Goal: Task Accomplishment & Management: Use online tool/utility

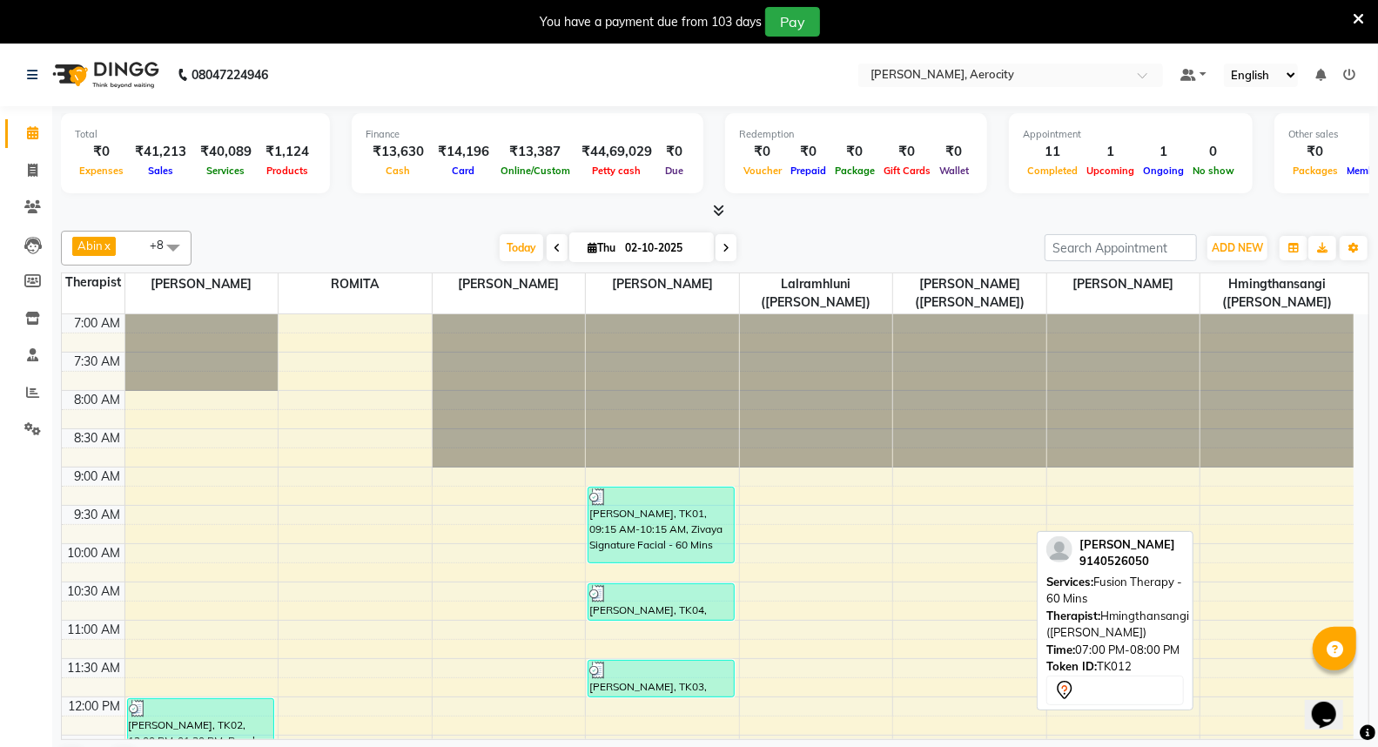
scroll to position [773, 0]
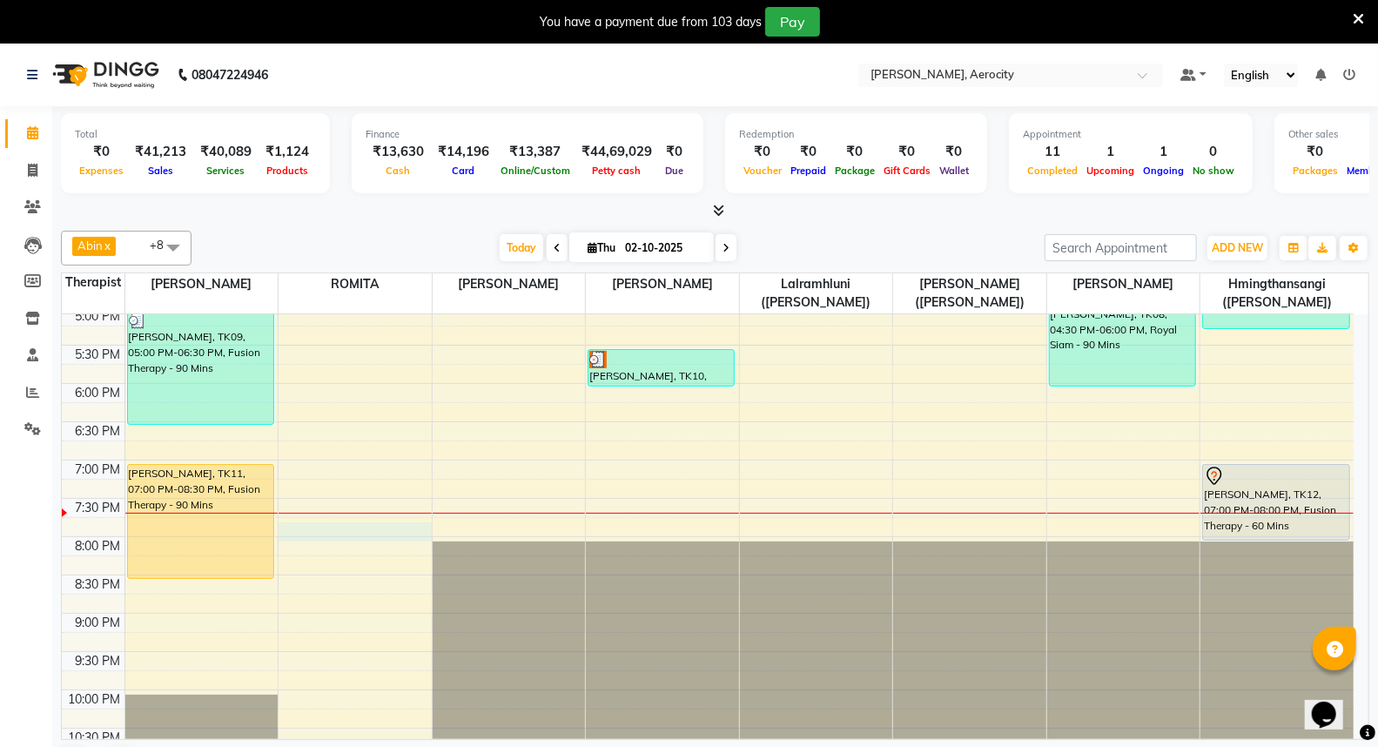
click at [383, 525] on div "7:00 AM 7:30 AM 8:00 AM 8:30 AM 9:00 AM 9:30 AM 10:00 AM 10:30 AM 11:00 AM 11:3…" at bounding box center [707, 191] width 1291 height 1301
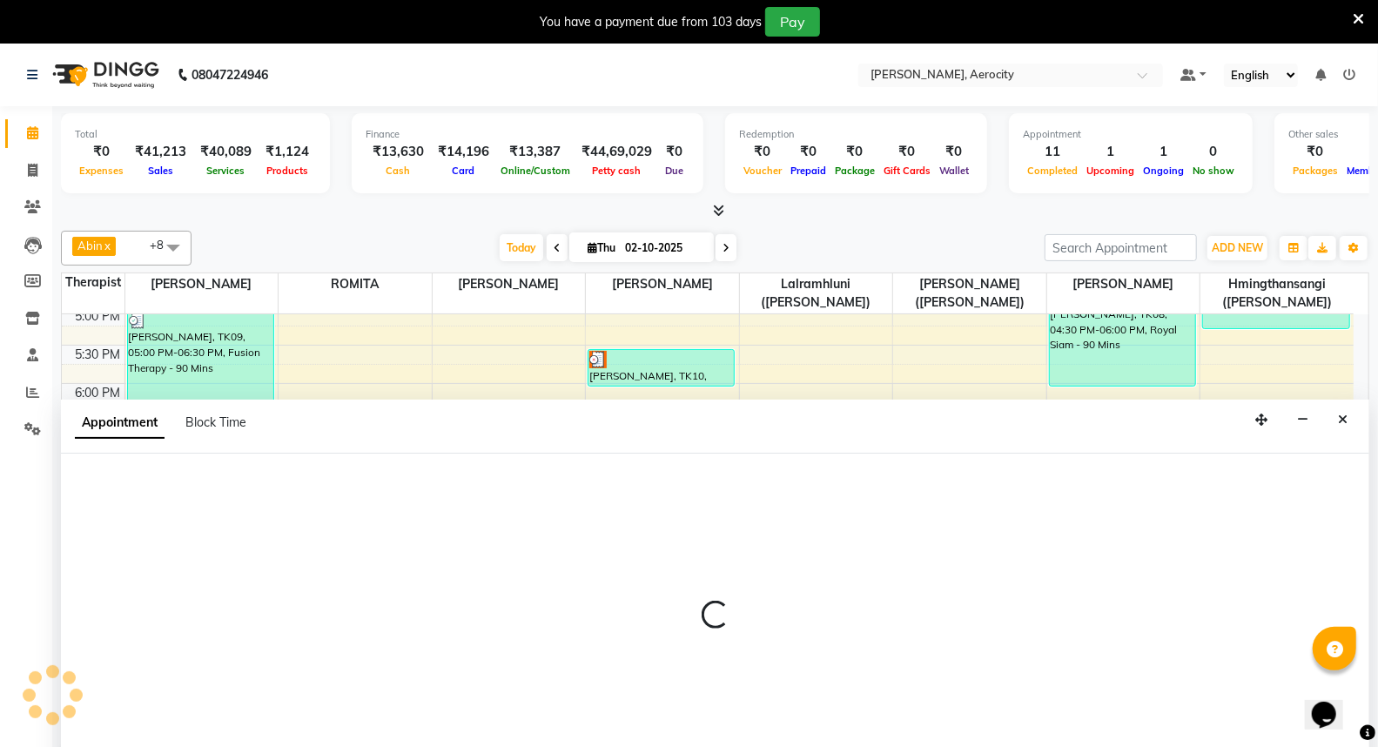
select select "48455"
select select "1185"
select select "tentative"
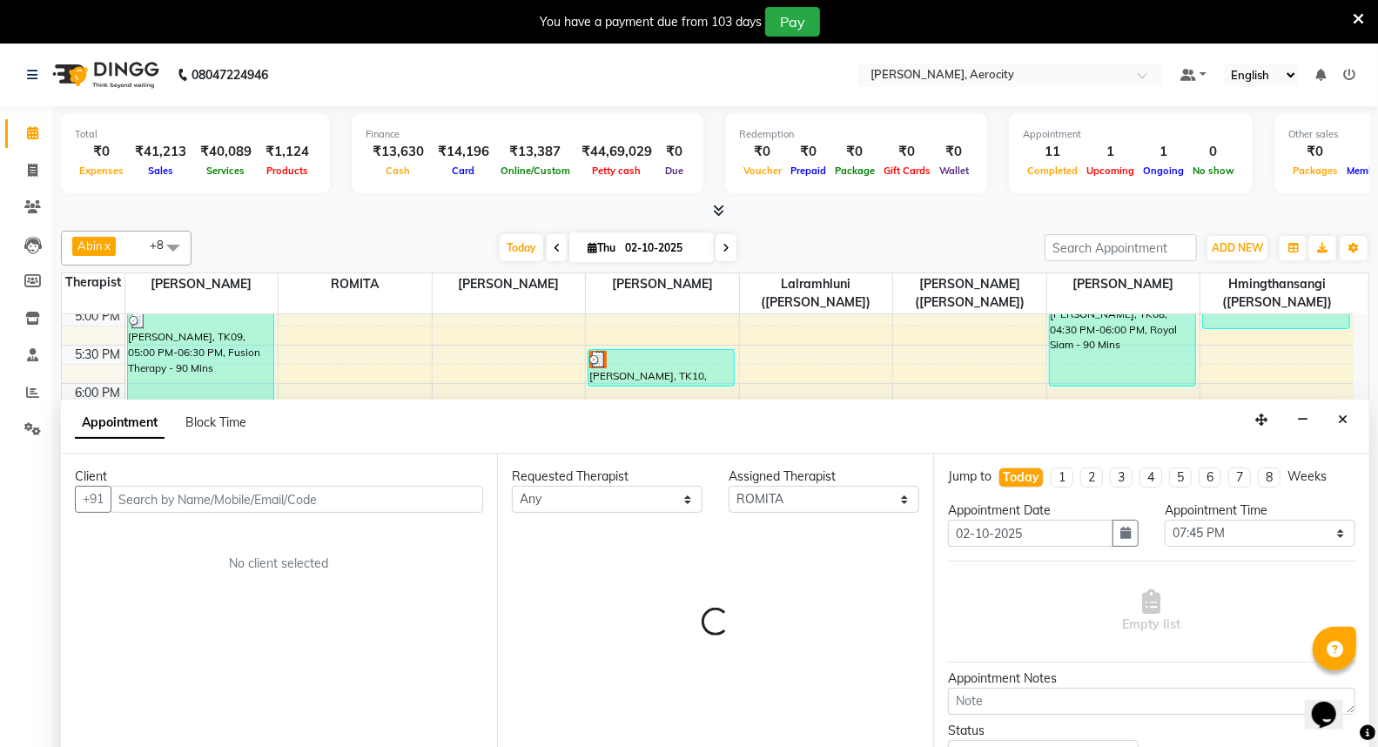
scroll to position [44, 0]
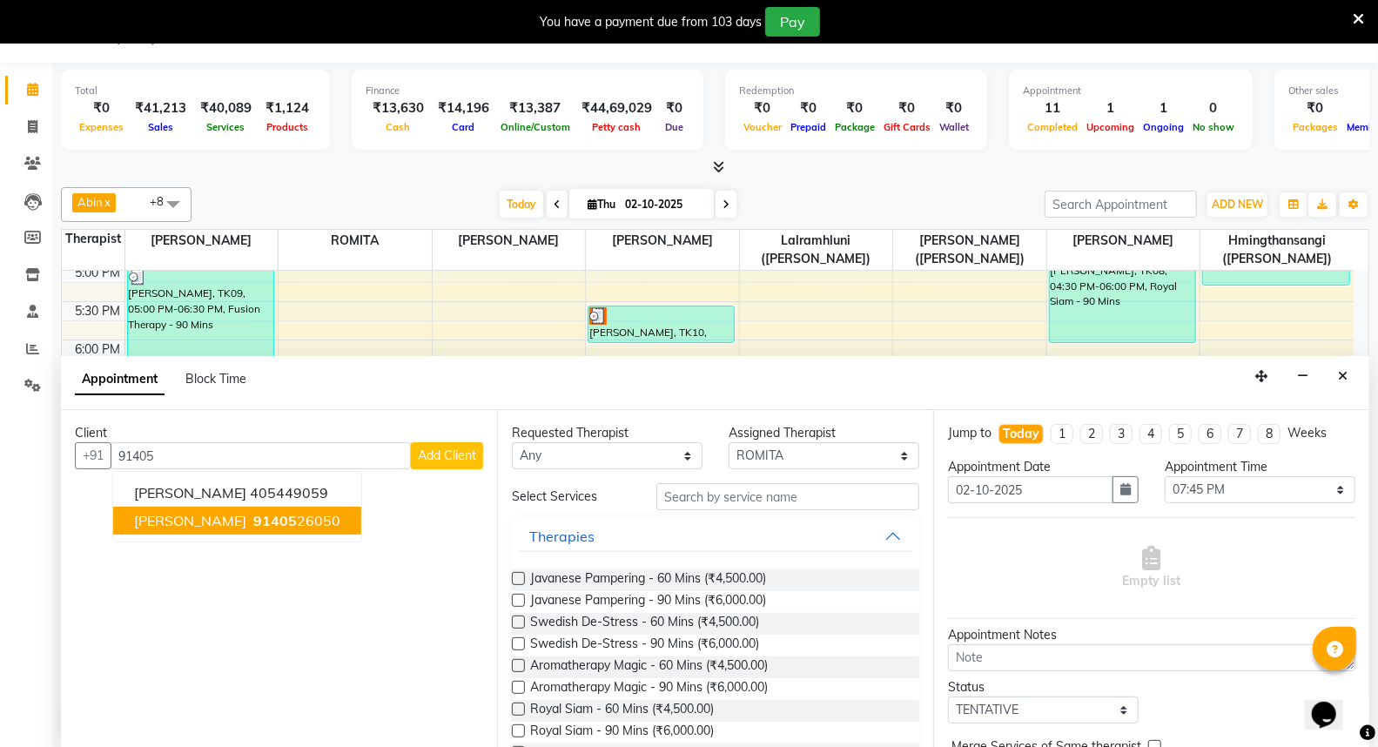
click at [306, 520] on ngb-highlight "91405 26050" at bounding box center [295, 520] width 91 height 17
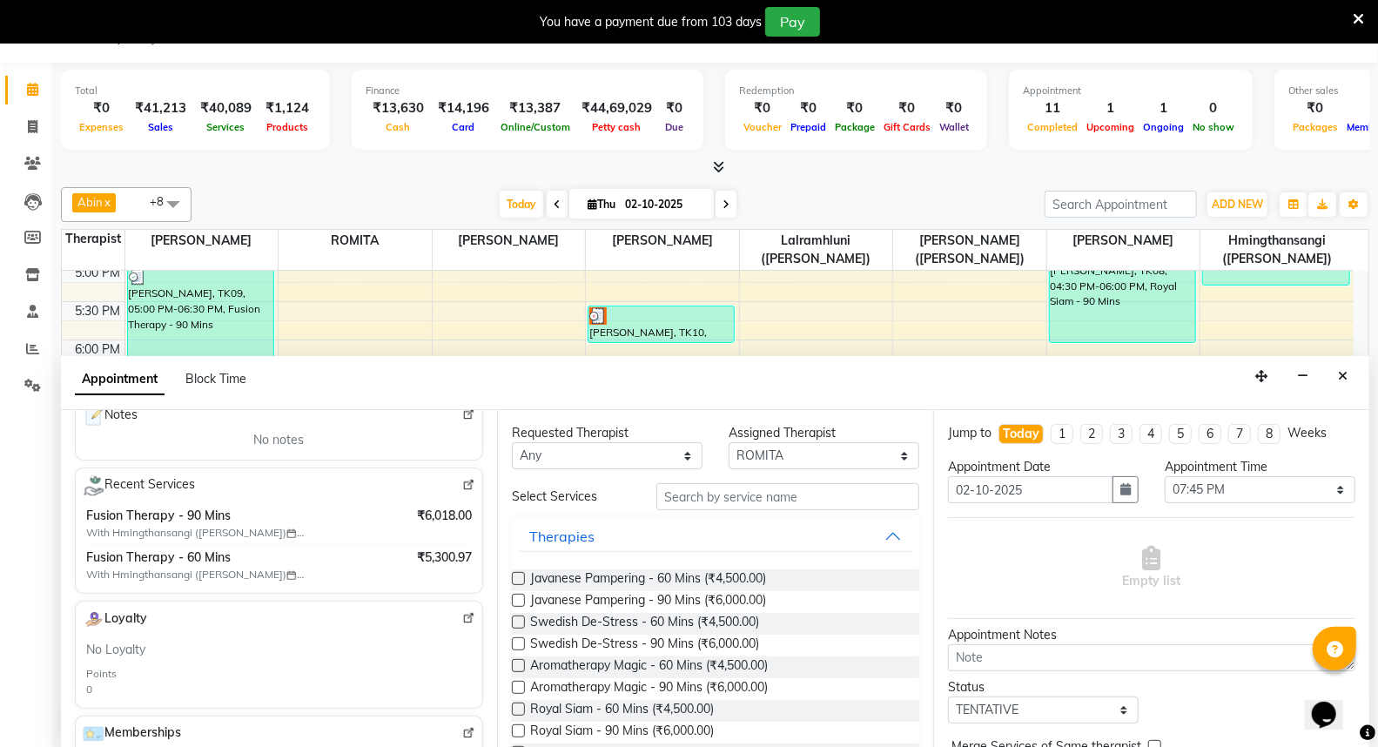
scroll to position [290, 0]
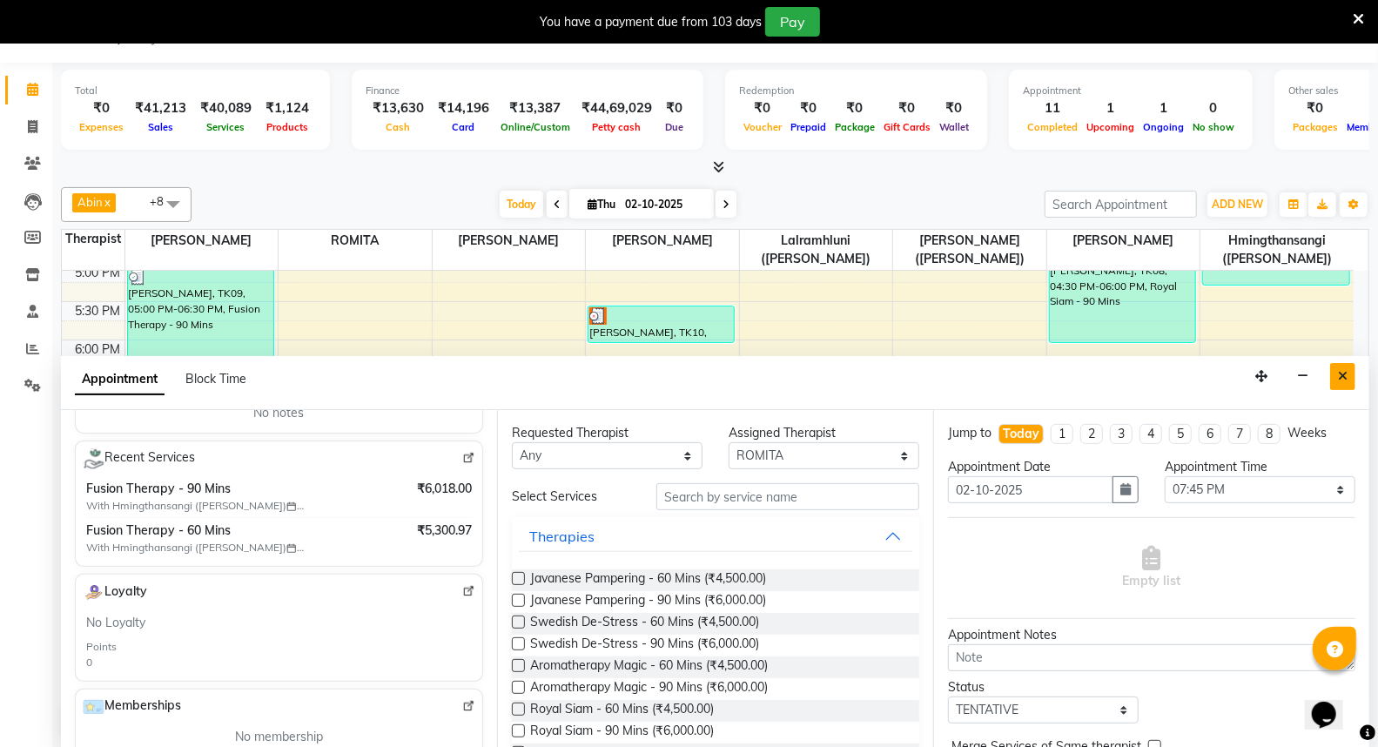
type input "9140526050"
click at [1344, 379] on icon "Close" at bounding box center [1343, 376] width 10 height 12
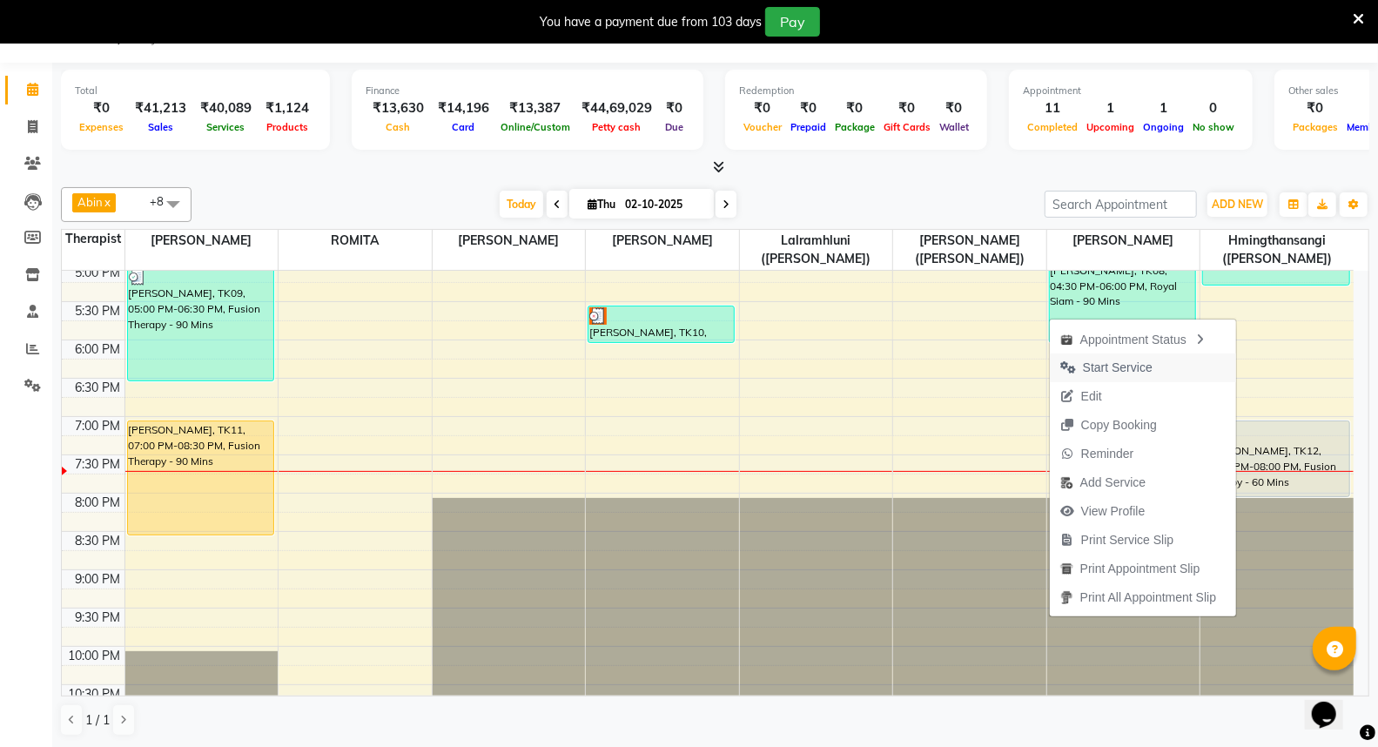
click at [1117, 359] on span "Start Service" at bounding box center [1118, 368] width 70 height 18
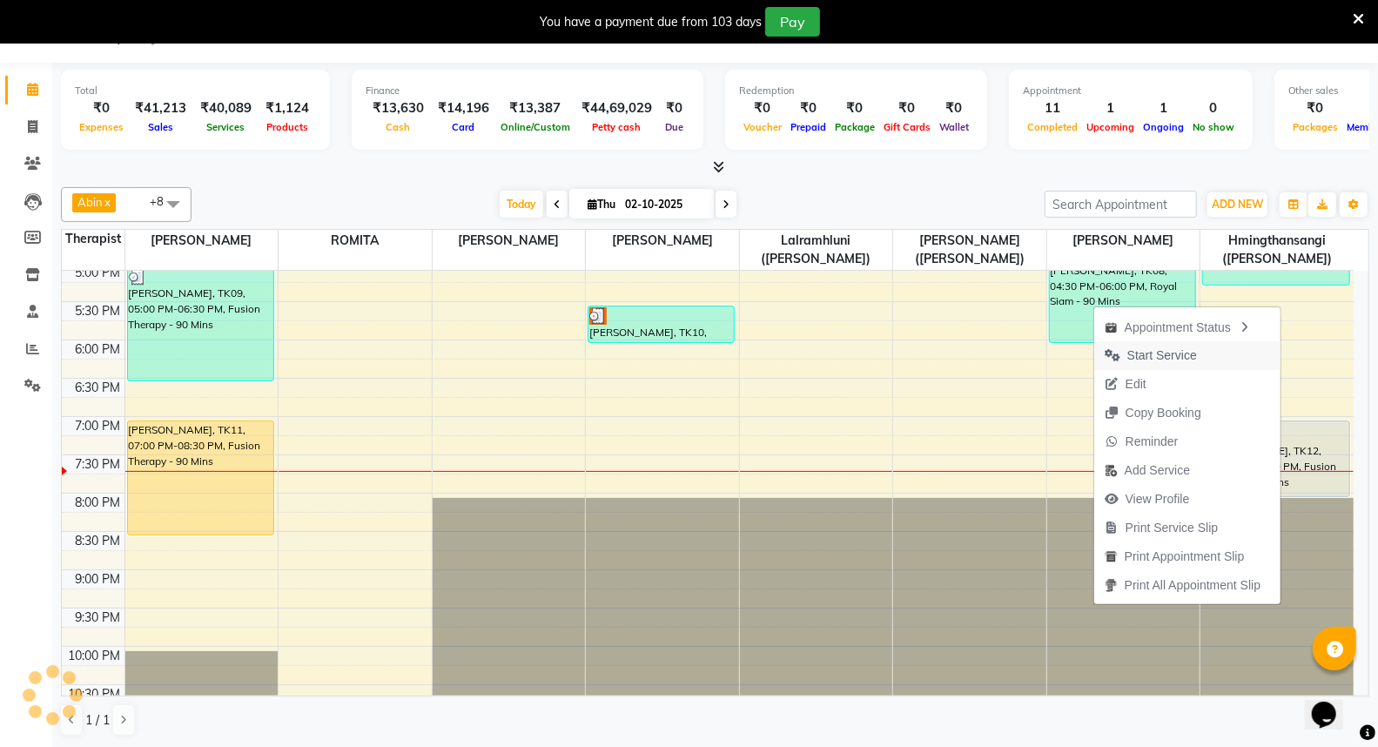
click at [1169, 349] on span "Start Service" at bounding box center [1162, 355] width 70 height 18
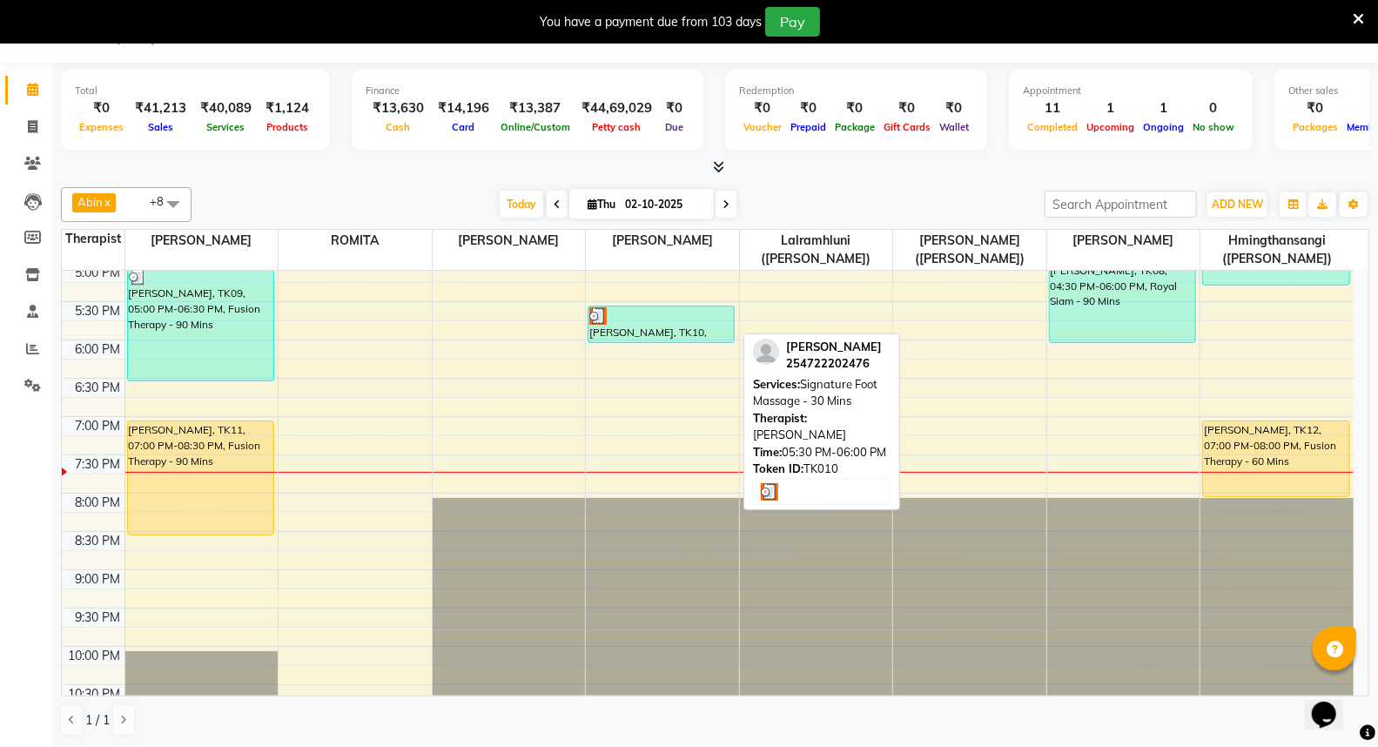
click at [654, 316] on div at bounding box center [661, 315] width 144 height 17
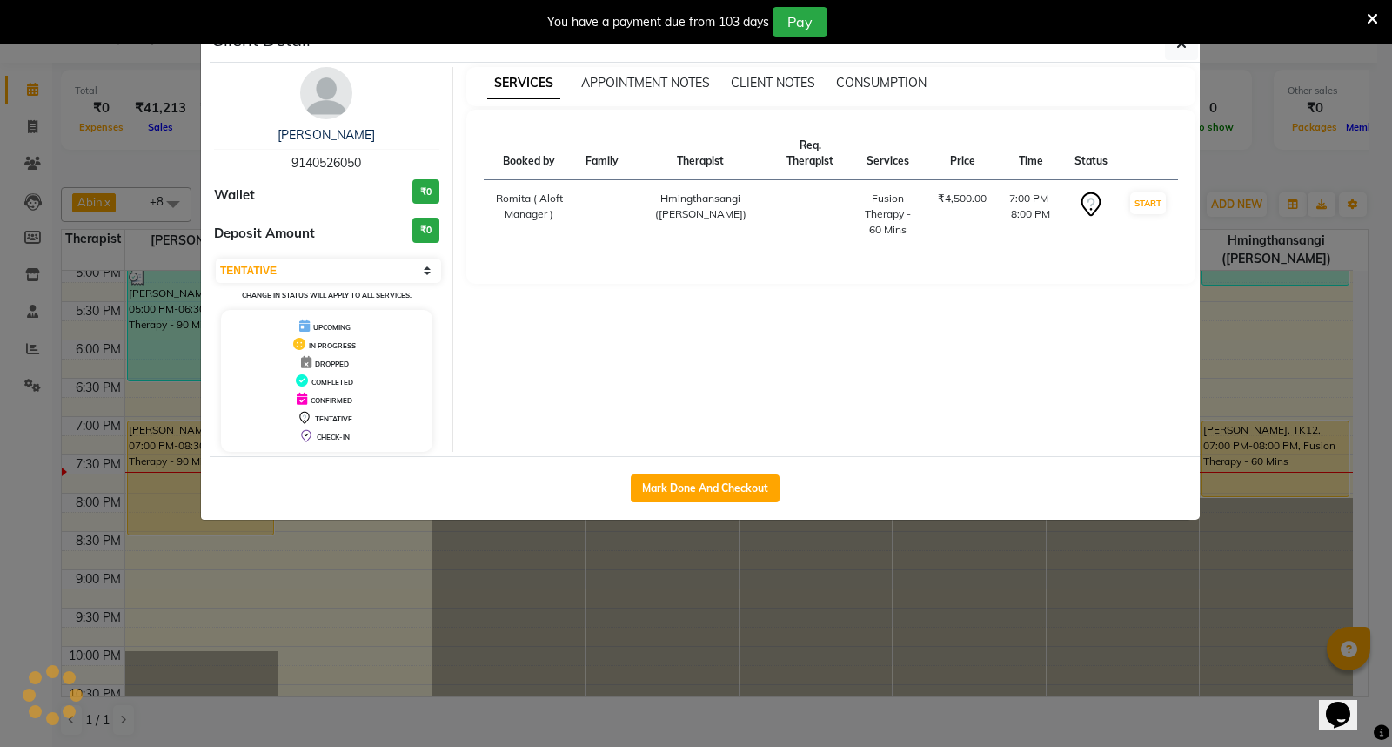
select select "3"
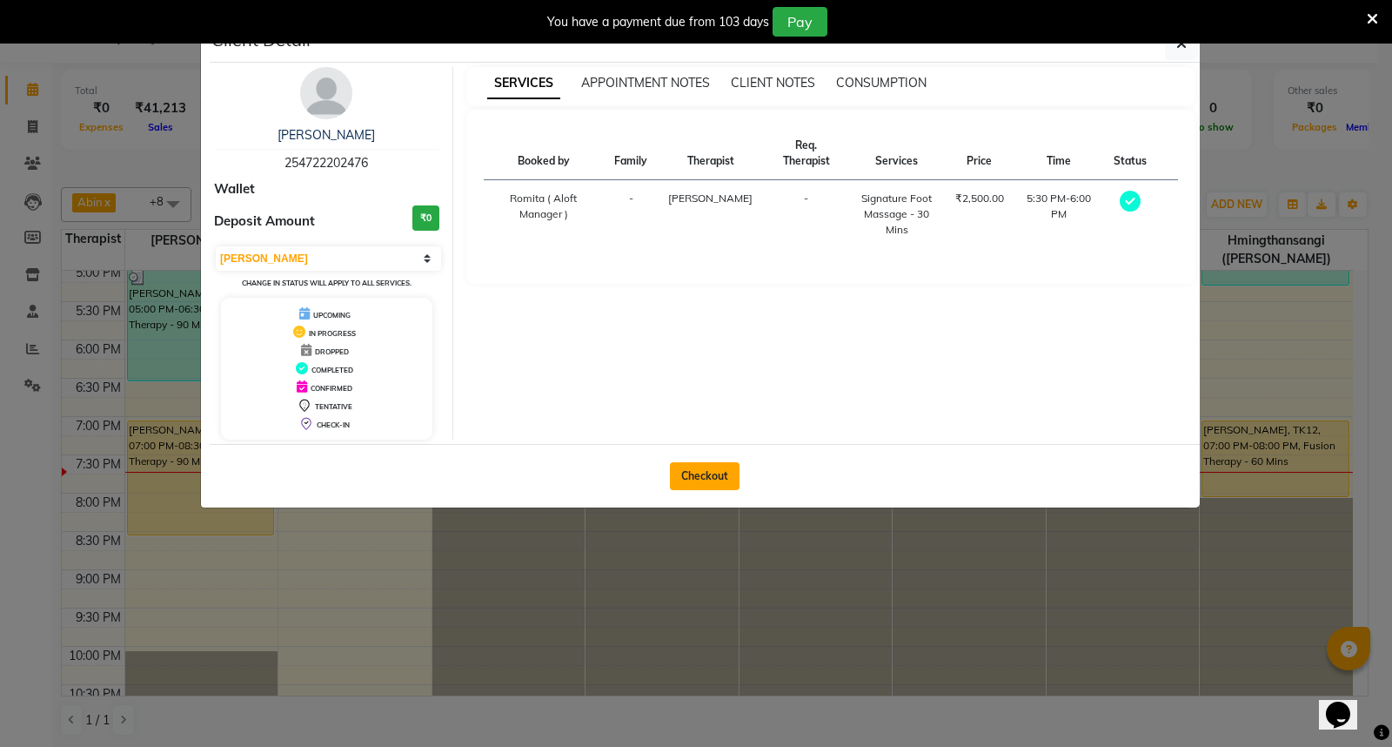
click at [708, 480] on button "Checkout" at bounding box center [705, 476] width 70 height 28
select select "service"
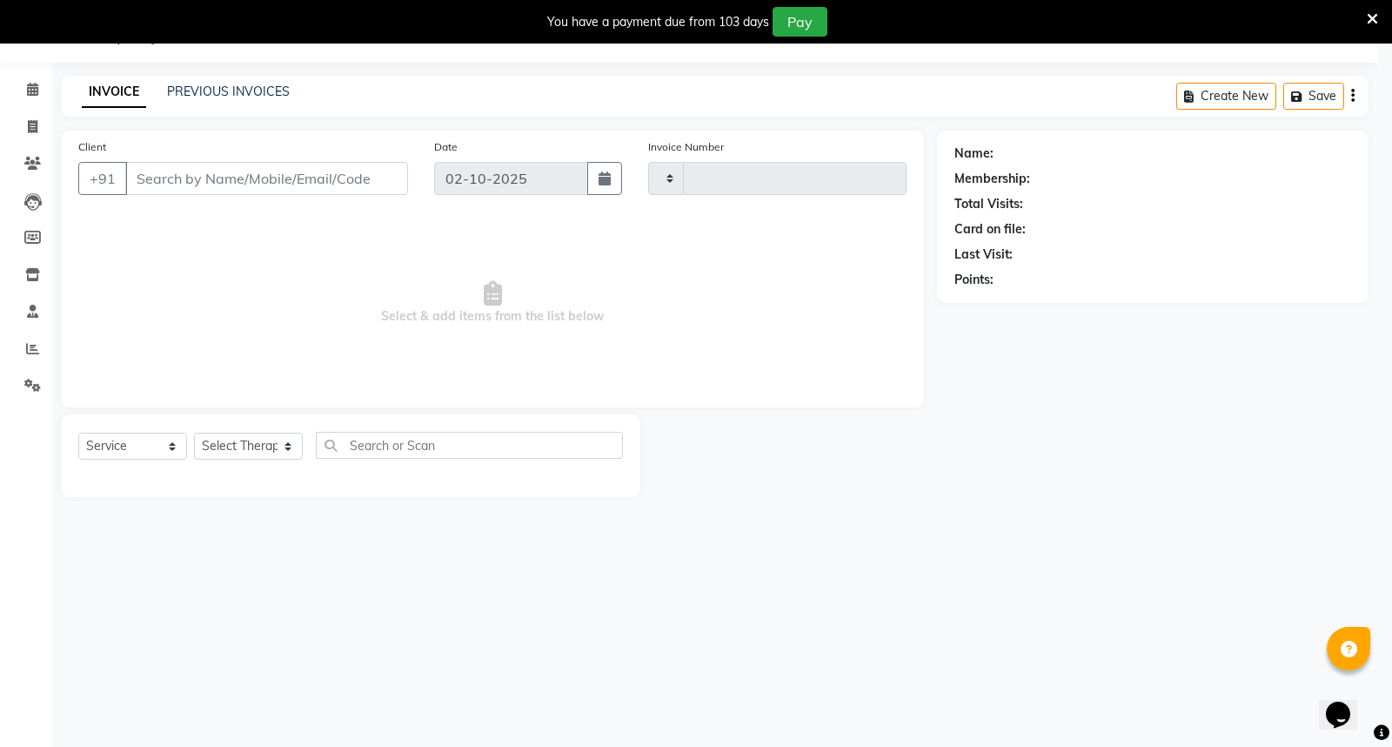
type input "1883"
select select "6403"
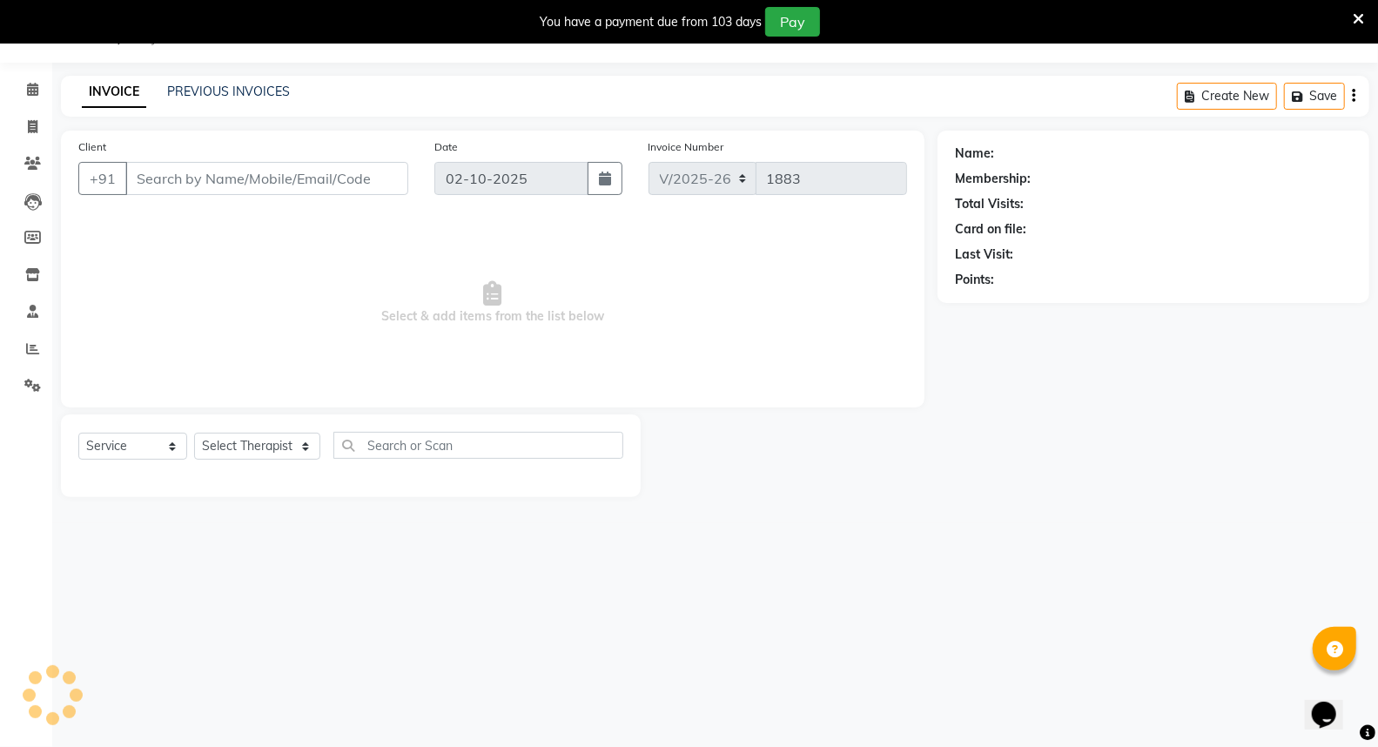
type input "254722202476"
select select "48457"
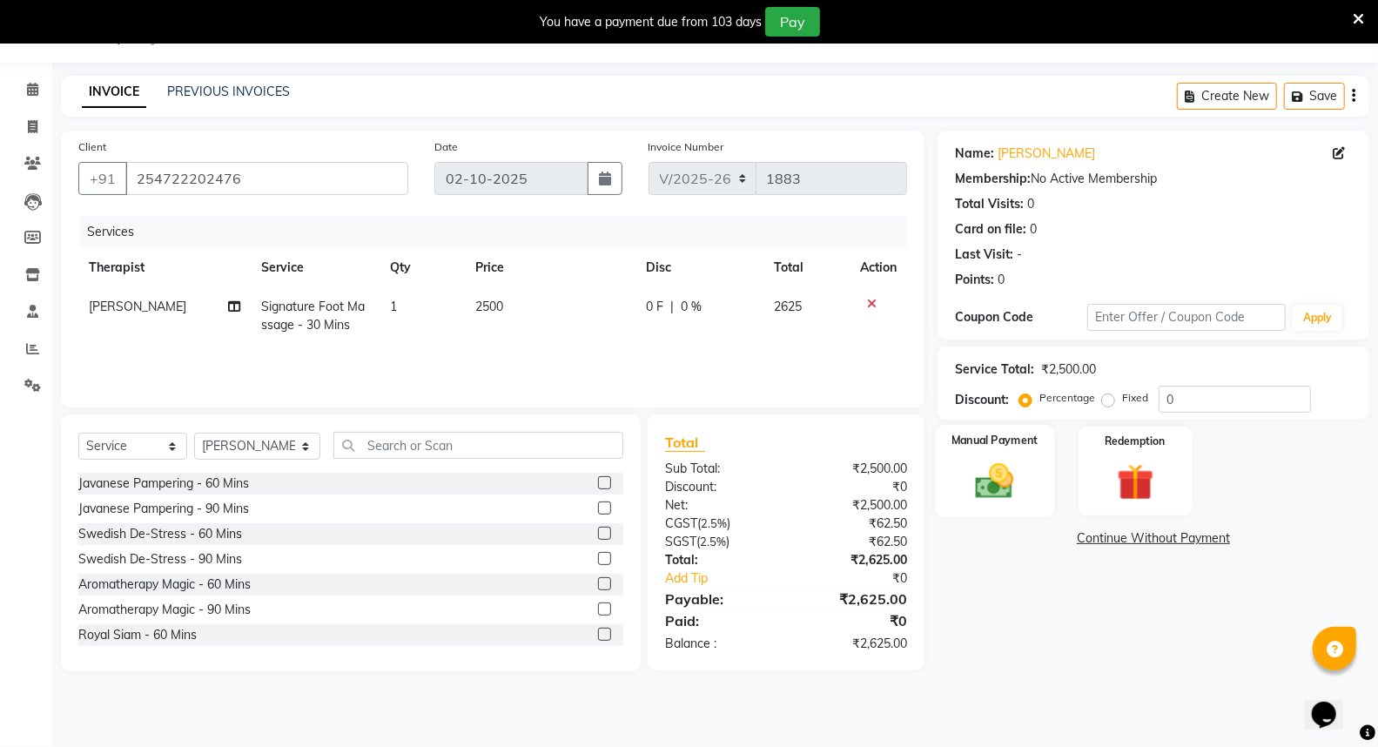
click at [1015, 466] on img at bounding box center [994, 481] width 62 height 44
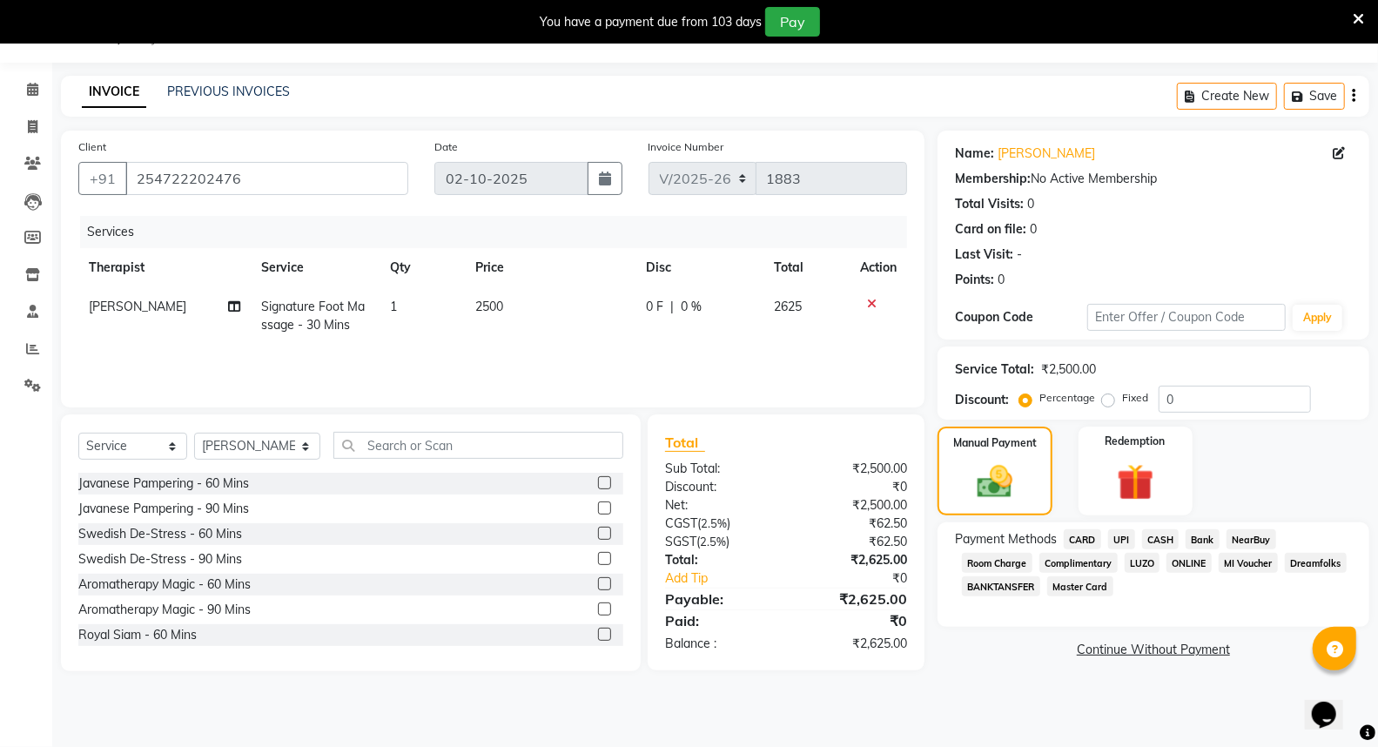
click at [1160, 535] on span "CASH" at bounding box center [1160, 539] width 37 height 20
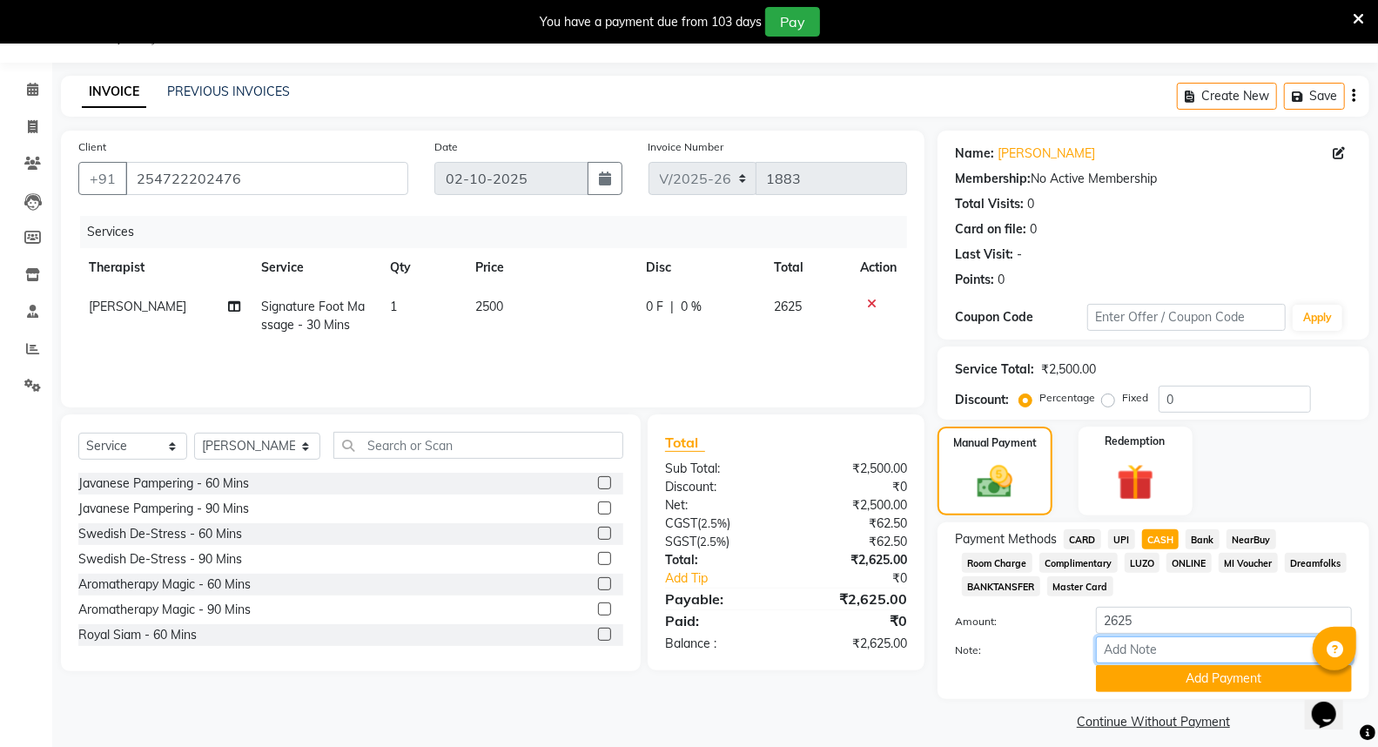
click at [1114, 650] on input "Note:" at bounding box center [1224, 649] width 256 height 27
type input "#711"
click at [1266, 680] on button "Add Payment" at bounding box center [1224, 678] width 256 height 27
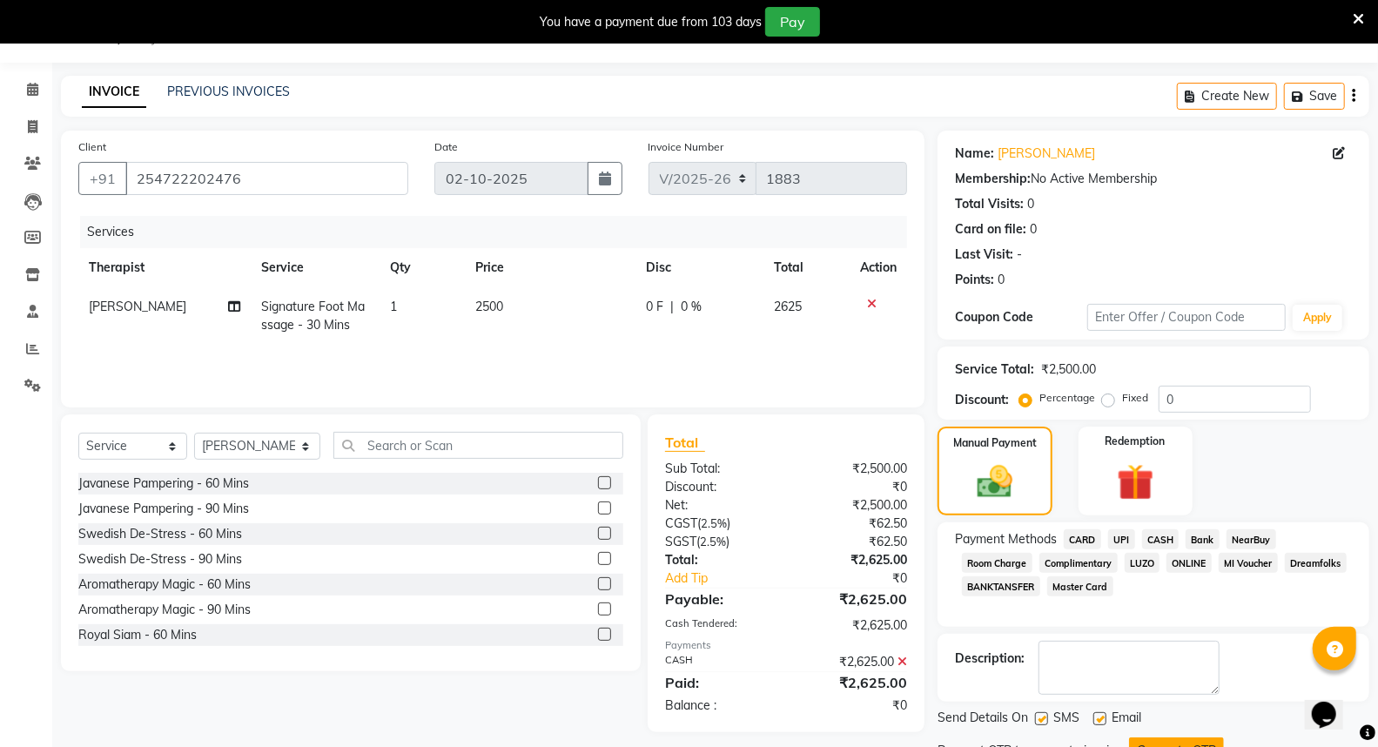
scroll to position [117, 0]
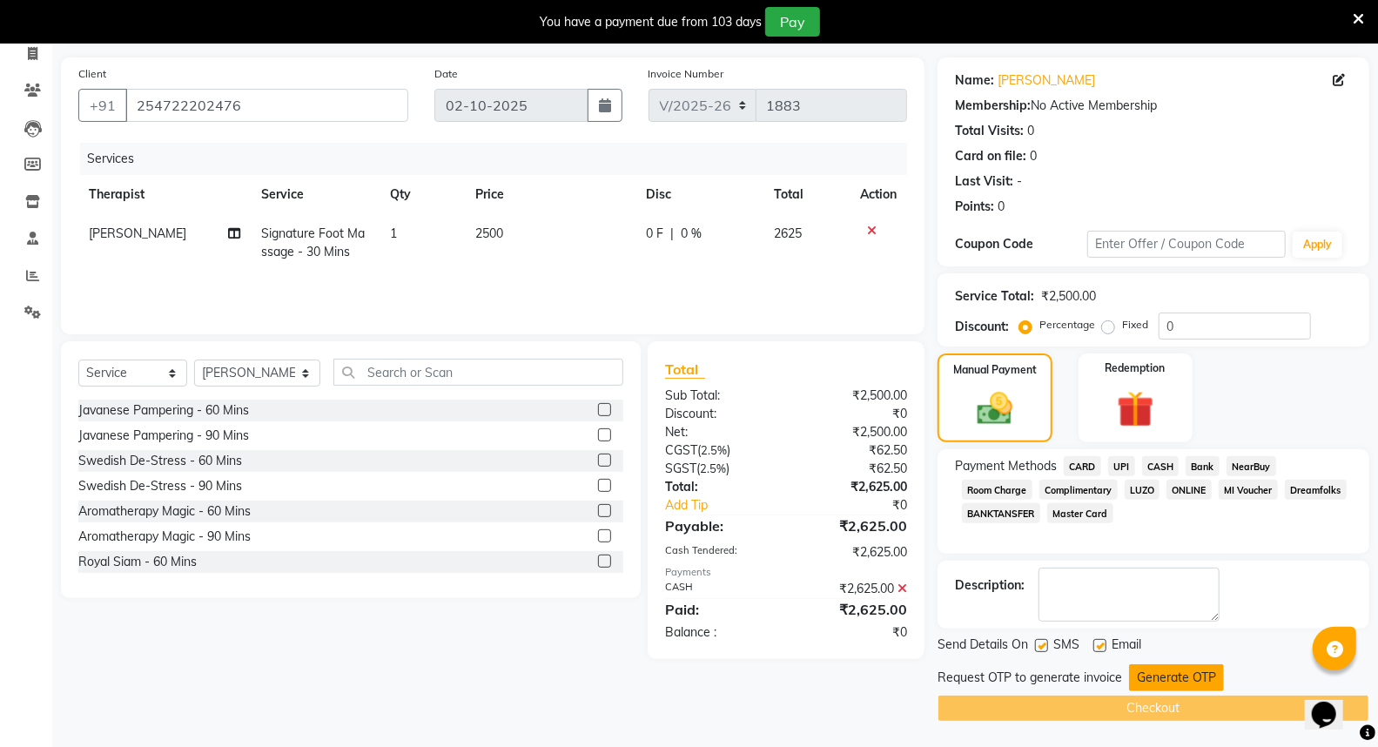
click at [1182, 685] on button "Generate OTP" at bounding box center [1176, 677] width 95 height 27
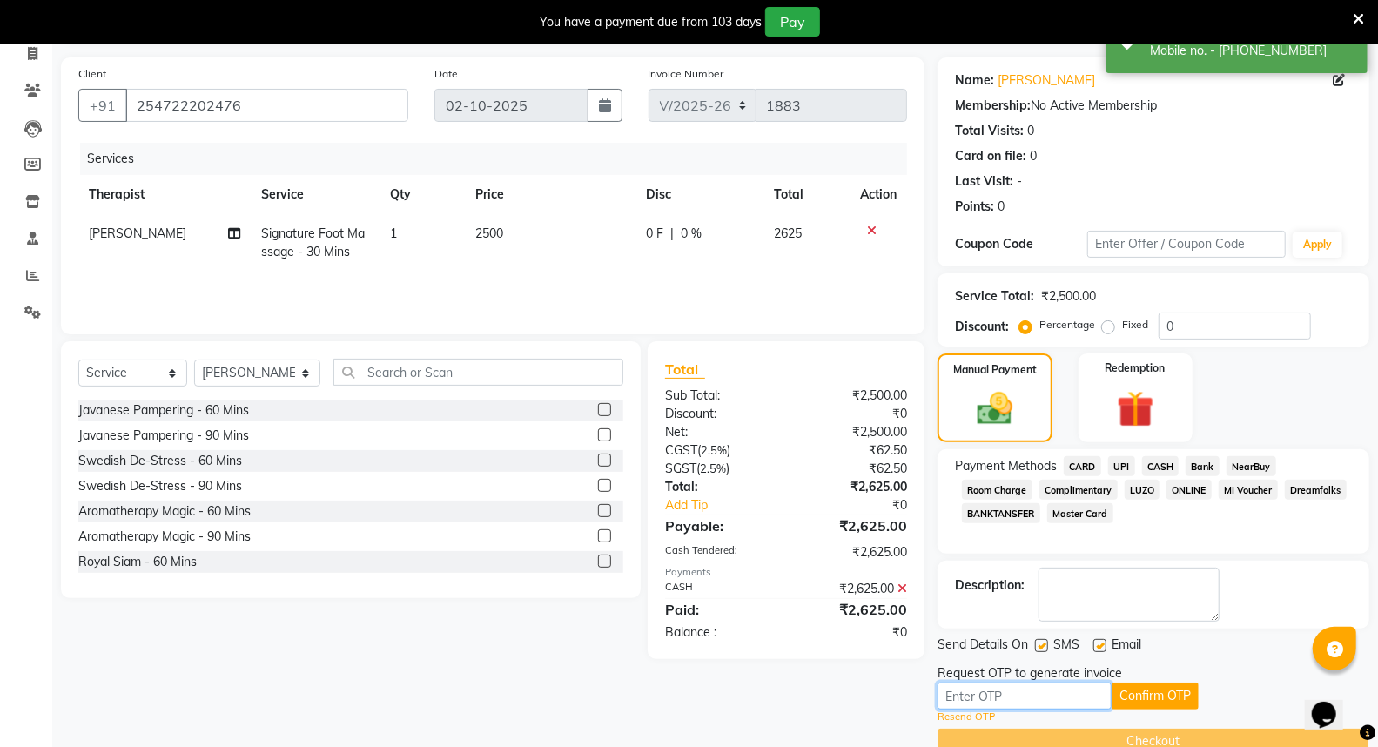
click at [1069, 685] on input "text" at bounding box center [1024, 695] width 174 height 27
type input "6203"
click at [1182, 690] on button "Confirm OTP" at bounding box center [1154, 695] width 87 height 27
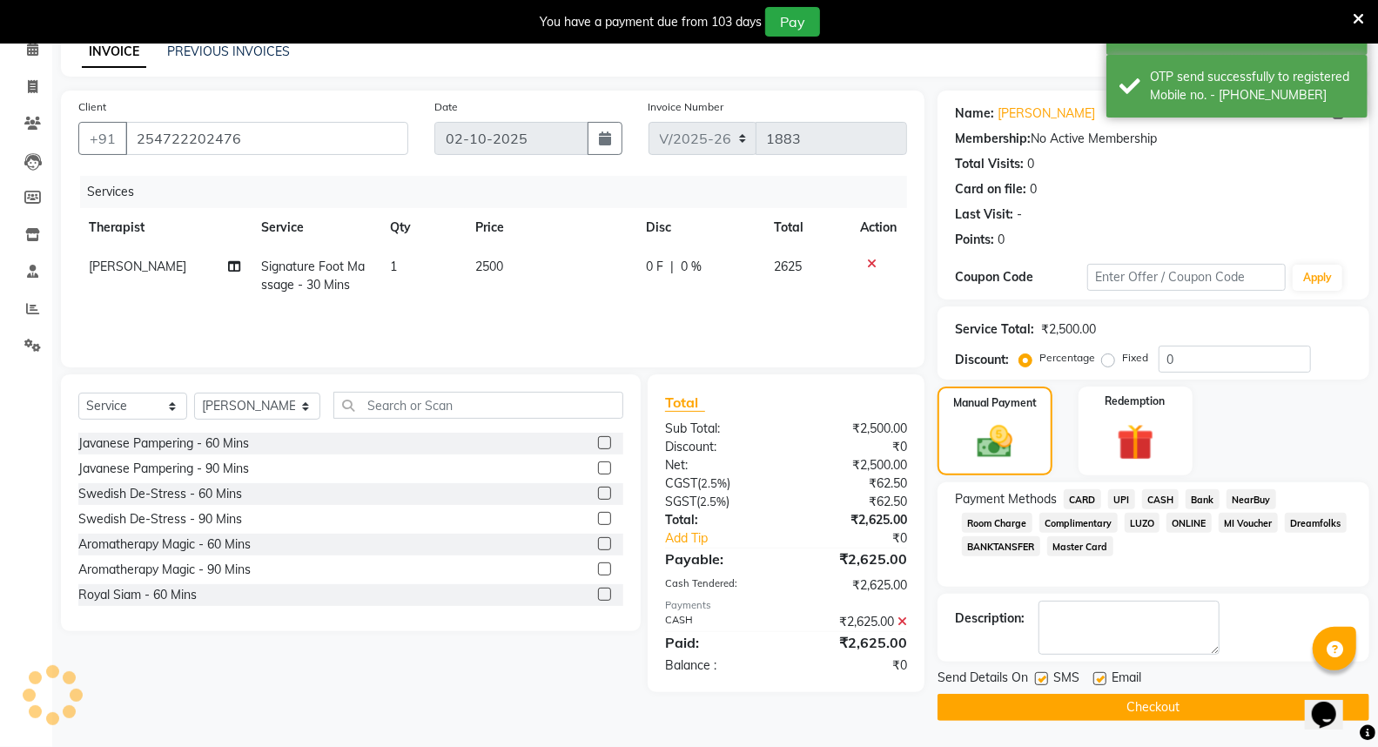
scroll to position [83, 0]
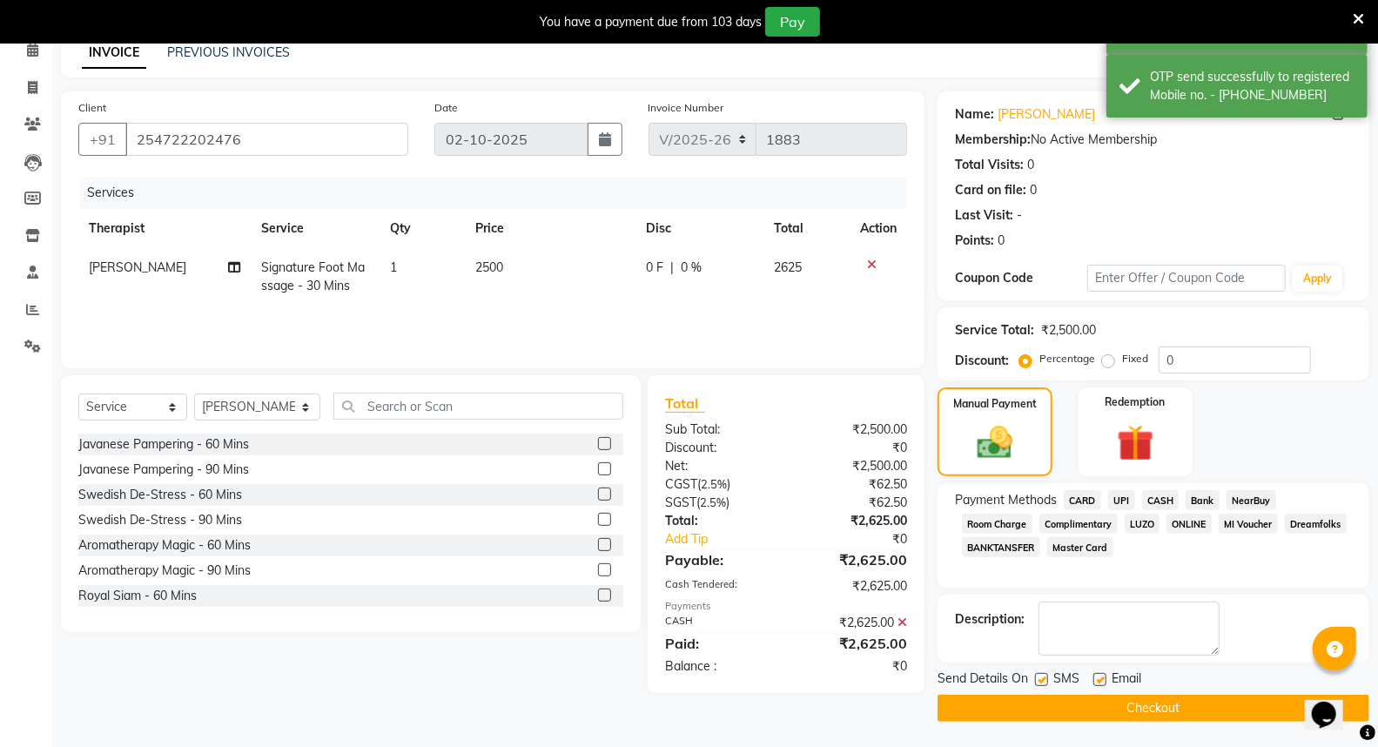
click at [1131, 707] on button "Checkout" at bounding box center [1153, 707] width 432 height 27
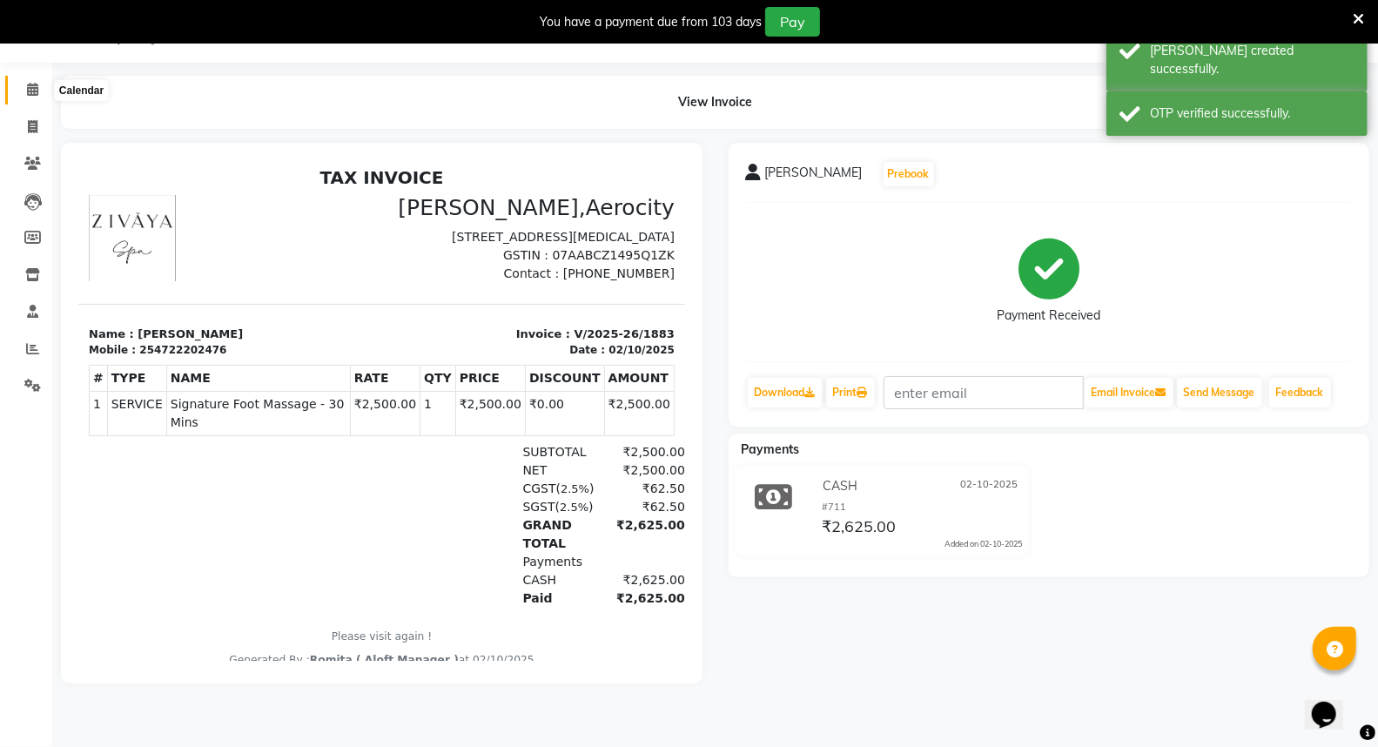
click at [35, 88] on icon at bounding box center [32, 89] width 11 height 13
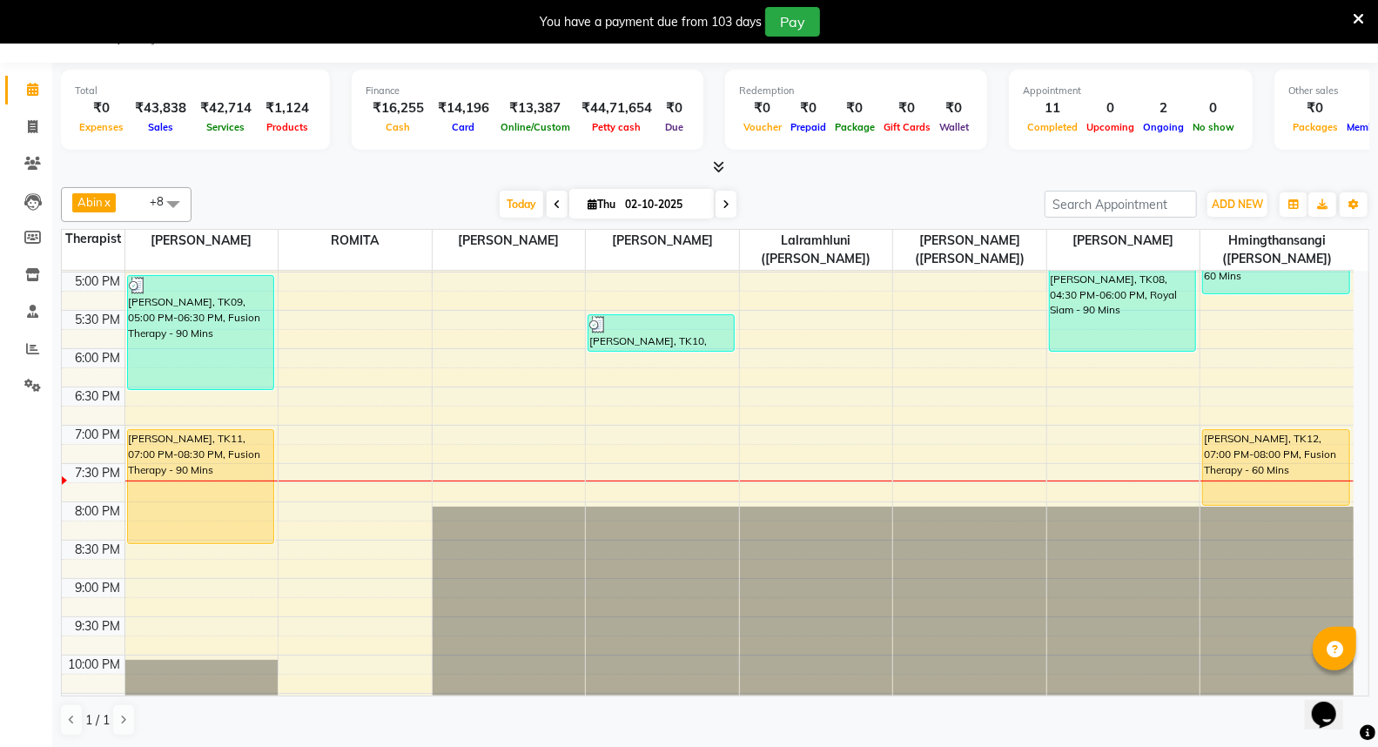
scroll to position [773, 0]
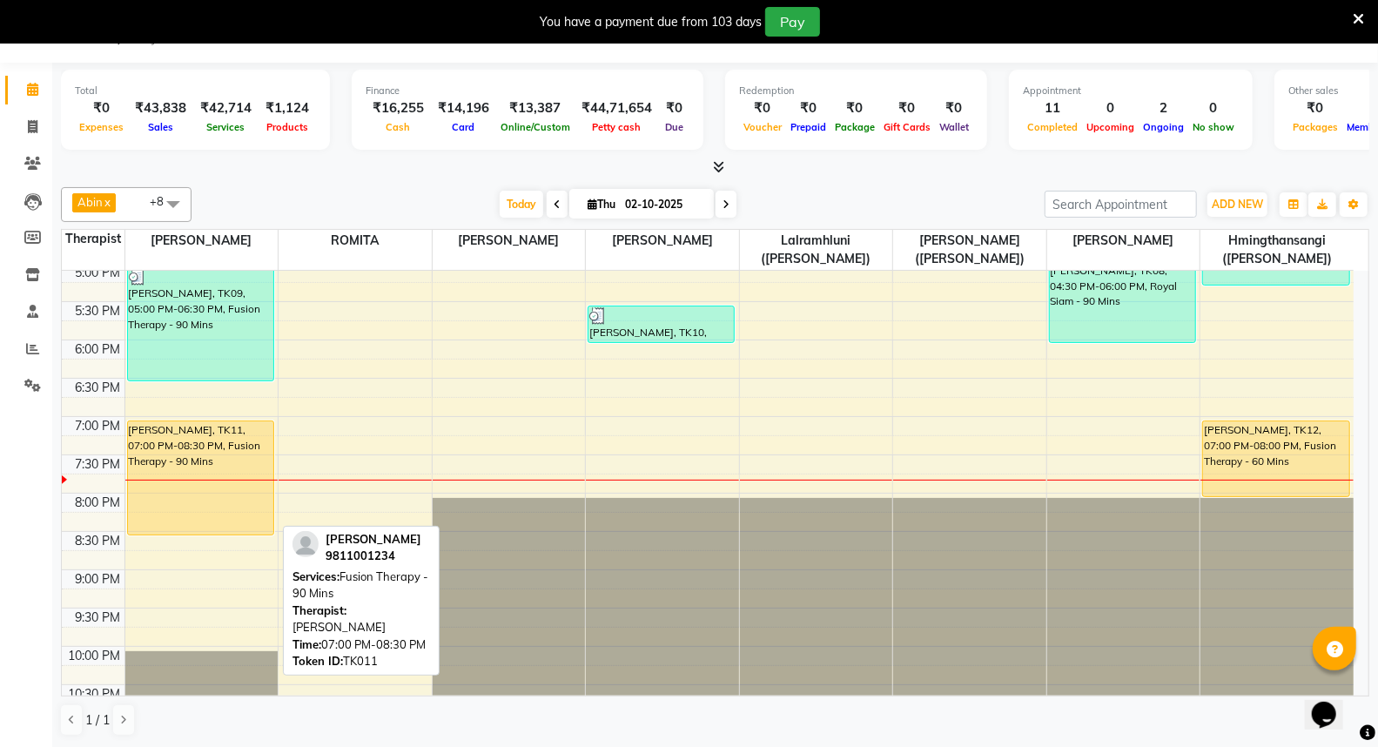
click at [201, 498] on div "[PERSON_NAME], TK11, 07:00 PM-08:30 PM, Fusion Therapy - 90 Mins" at bounding box center [200, 477] width 145 height 113
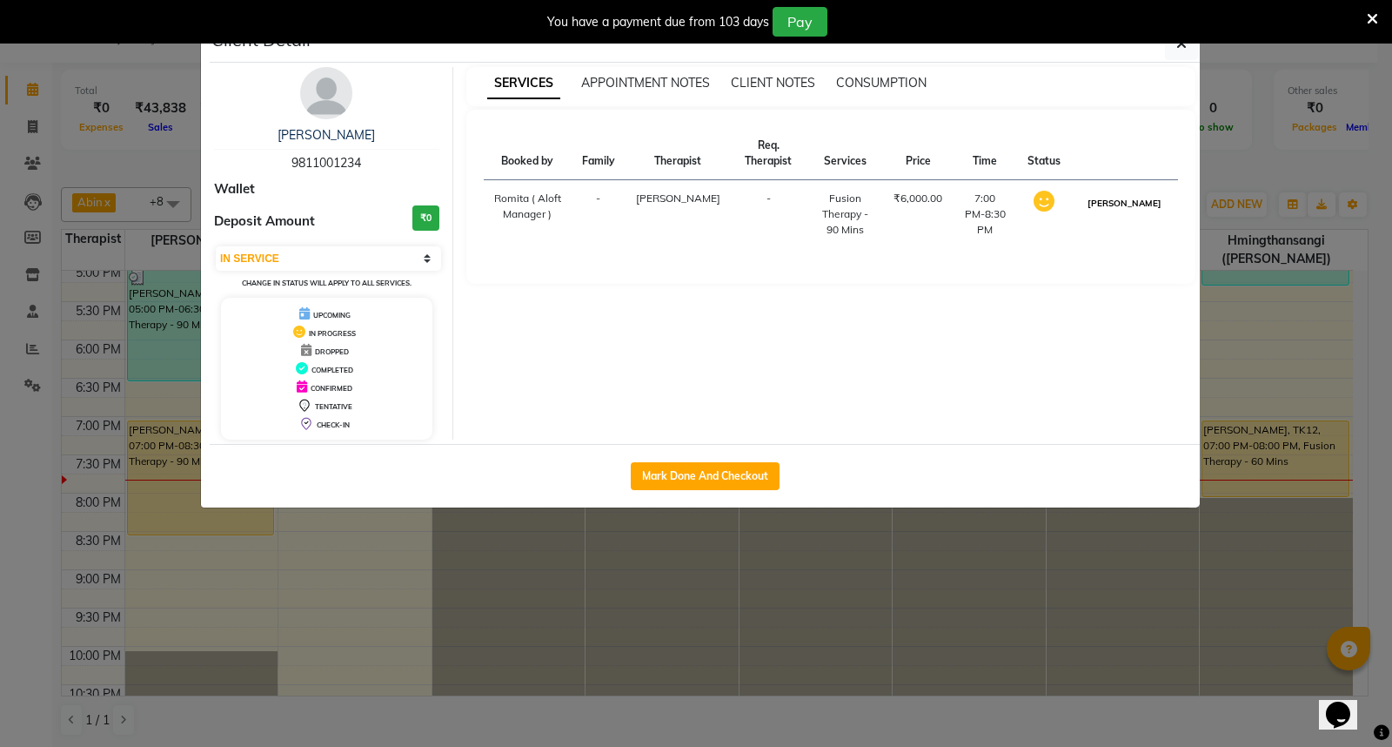
click at [1144, 202] on button "[PERSON_NAME]" at bounding box center [1124, 203] width 83 height 22
select select "3"
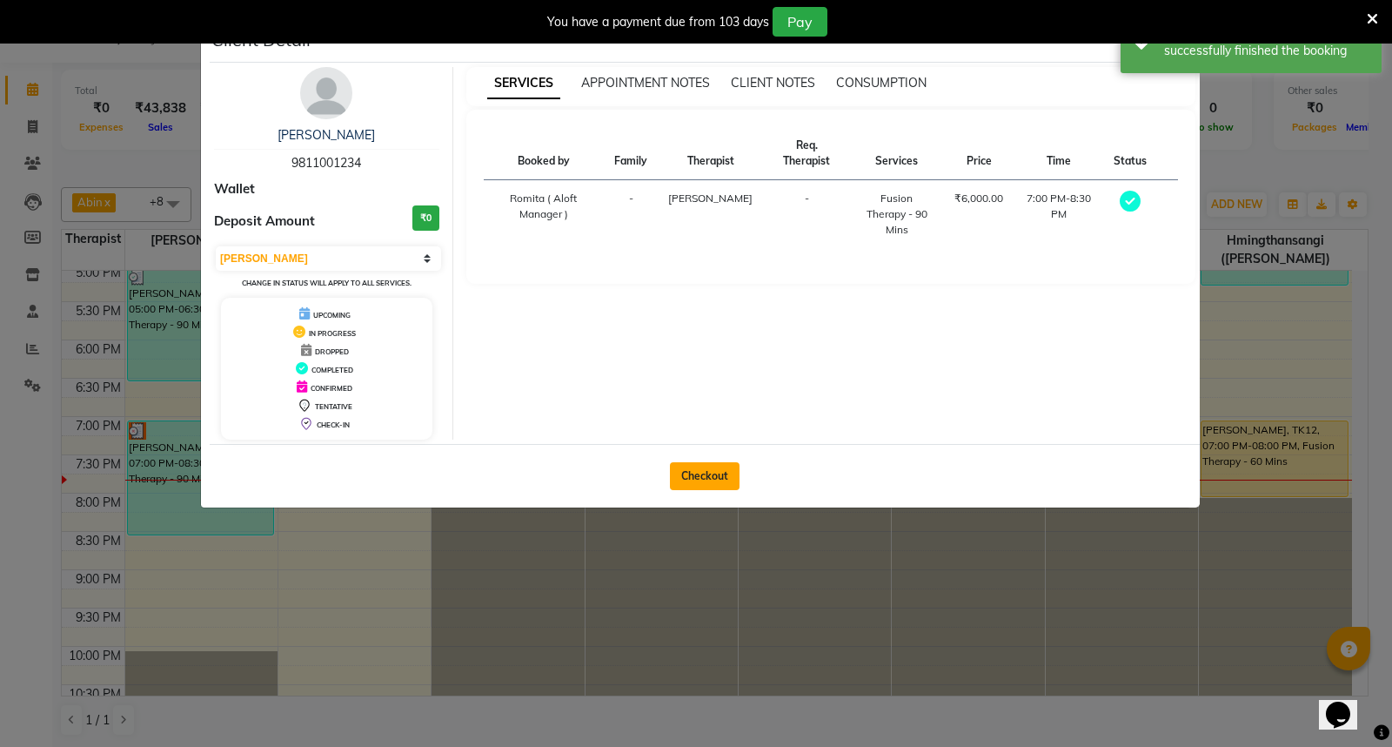
click at [718, 467] on button "Checkout" at bounding box center [705, 476] width 70 height 28
select select "service"
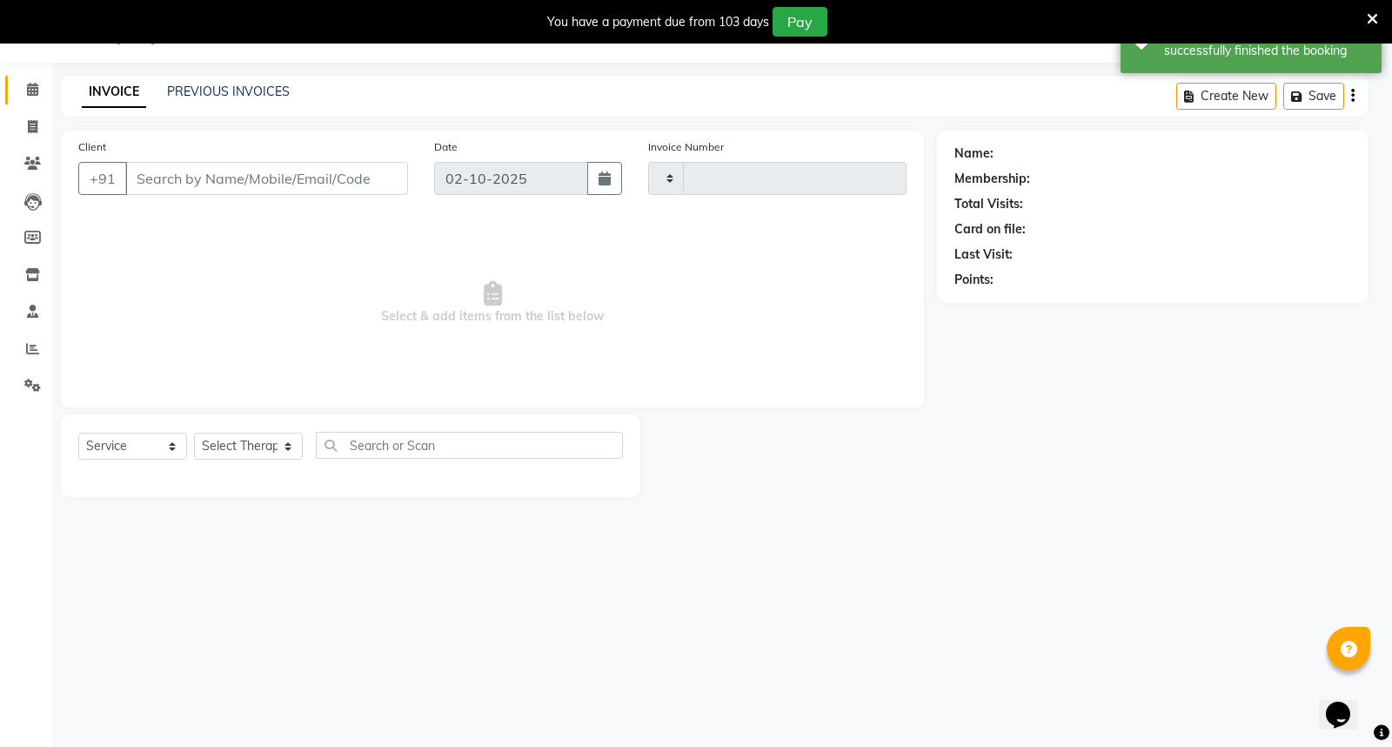
type input "1884"
select select "6403"
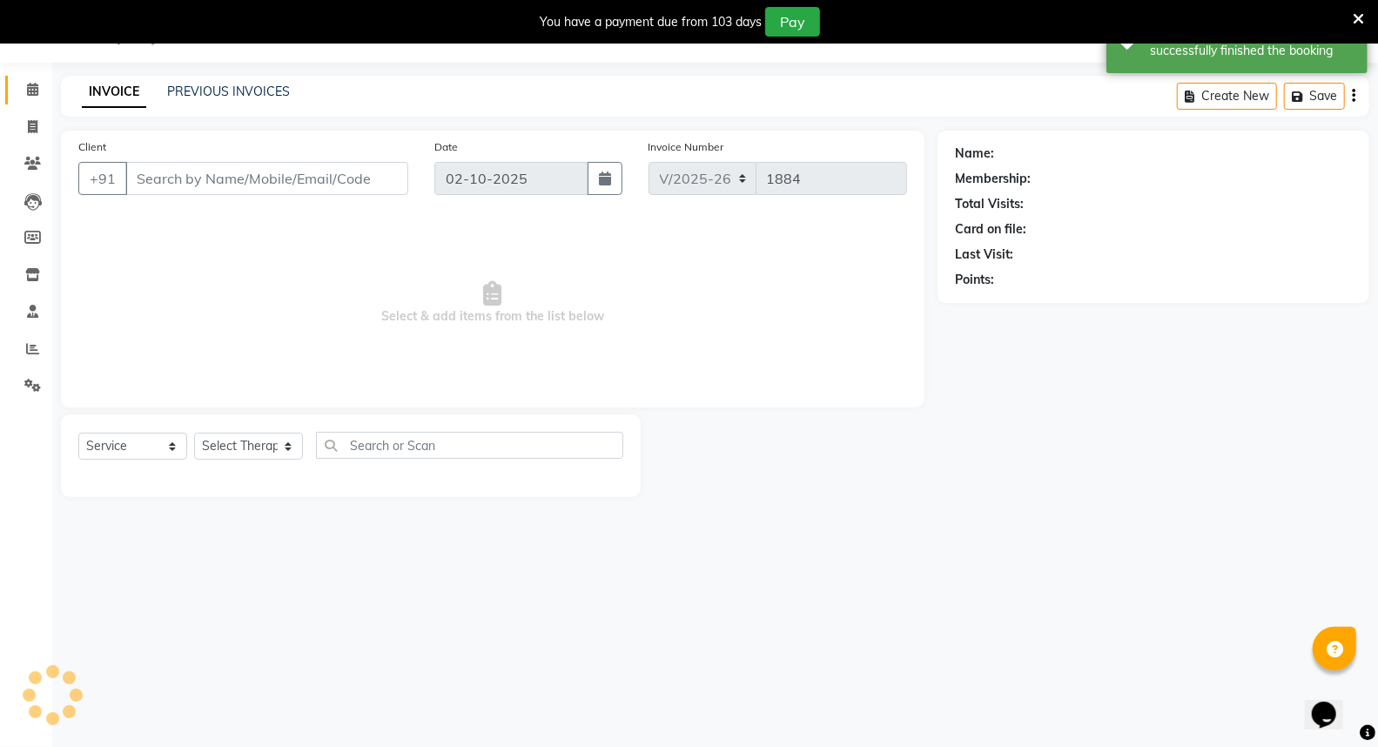
type input "9811001234"
select select "48454"
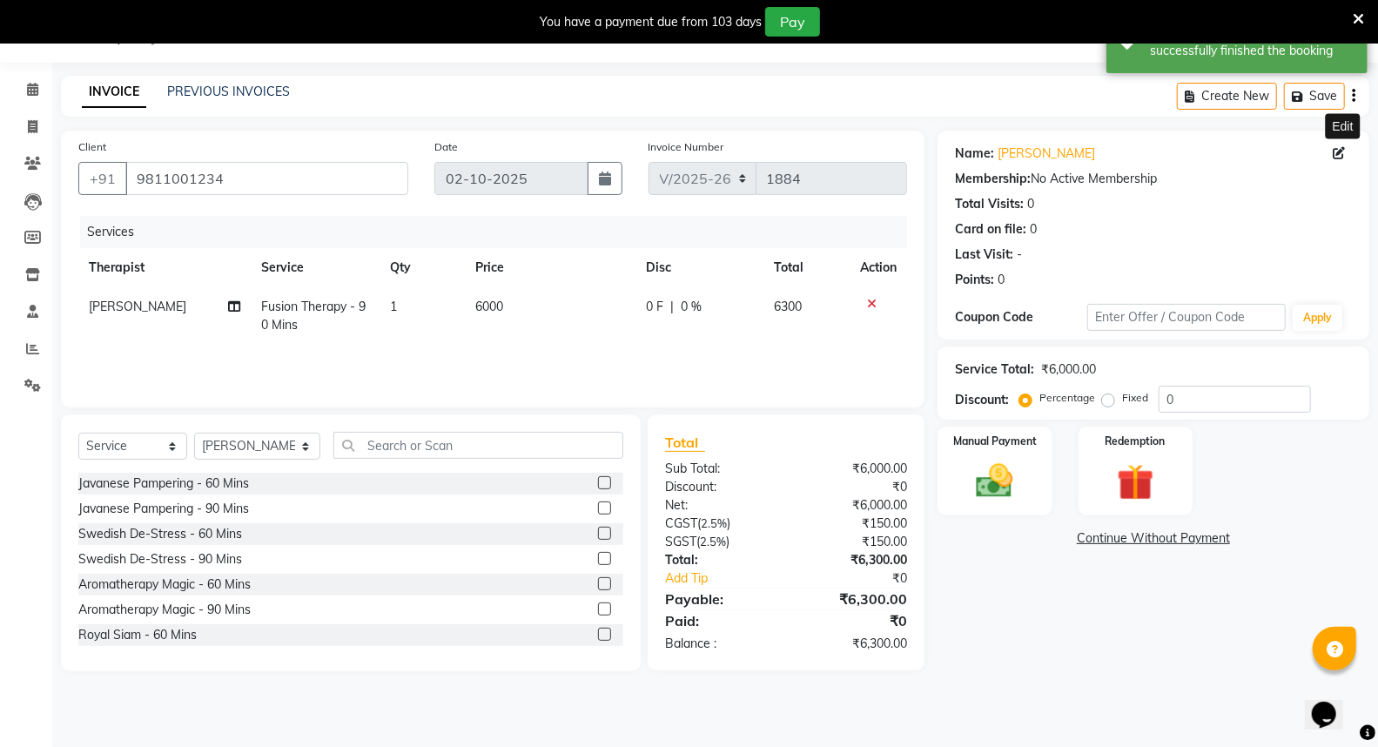
click at [1338, 151] on icon at bounding box center [1338, 153] width 12 height 12
select select "[DEMOGRAPHIC_DATA]"
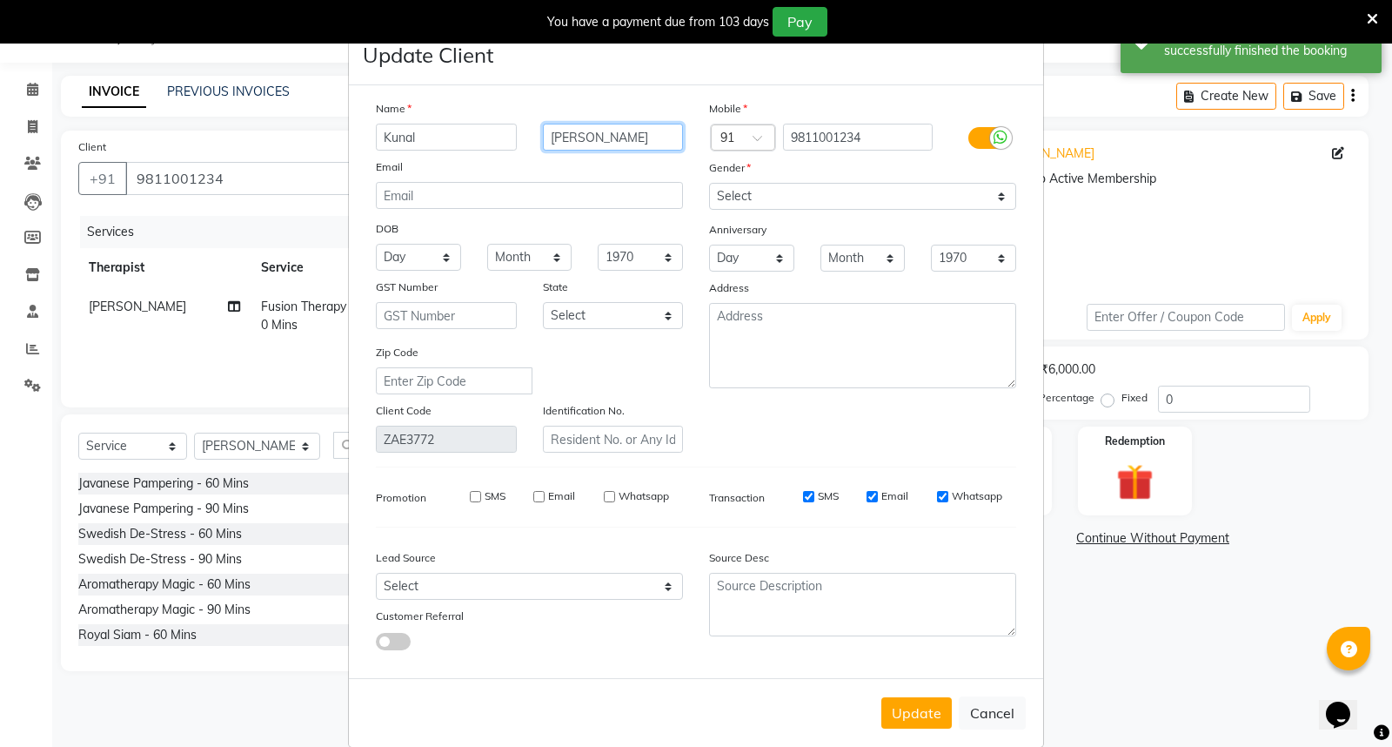
drag, startPoint x: 592, startPoint y: 139, endPoint x: 529, endPoint y: 138, distance: 62.7
click at [530, 138] on div "[PERSON_NAME]" at bounding box center [613, 137] width 167 height 27
click at [424, 137] on input "Kunal" at bounding box center [446, 137] width 141 height 27
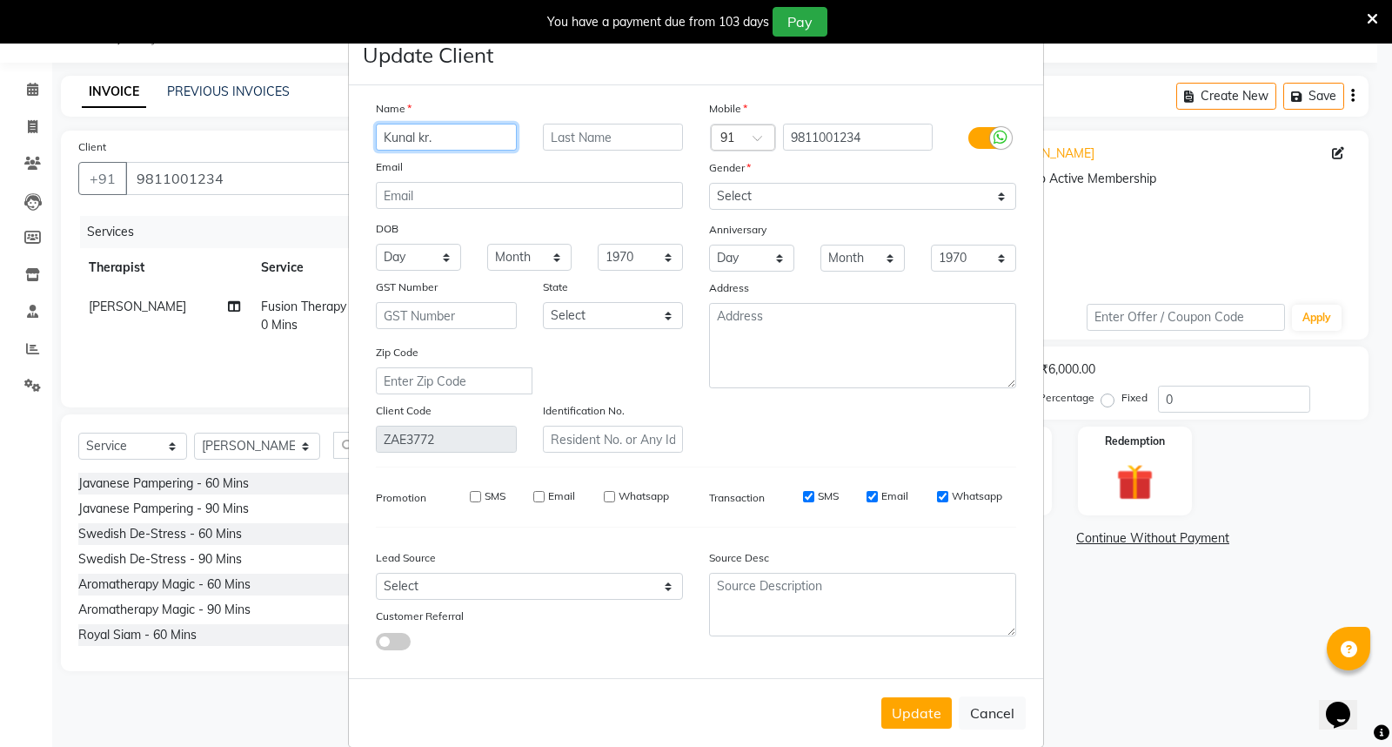
type input "Kunal kr."
click at [576, 131] on input "text" at bounding box center [613, 137] width 141 height 27
type input "Mittal"
click at [910, 712] on button "Update" at bounding box center [917, 712] width 70 height 31
select select
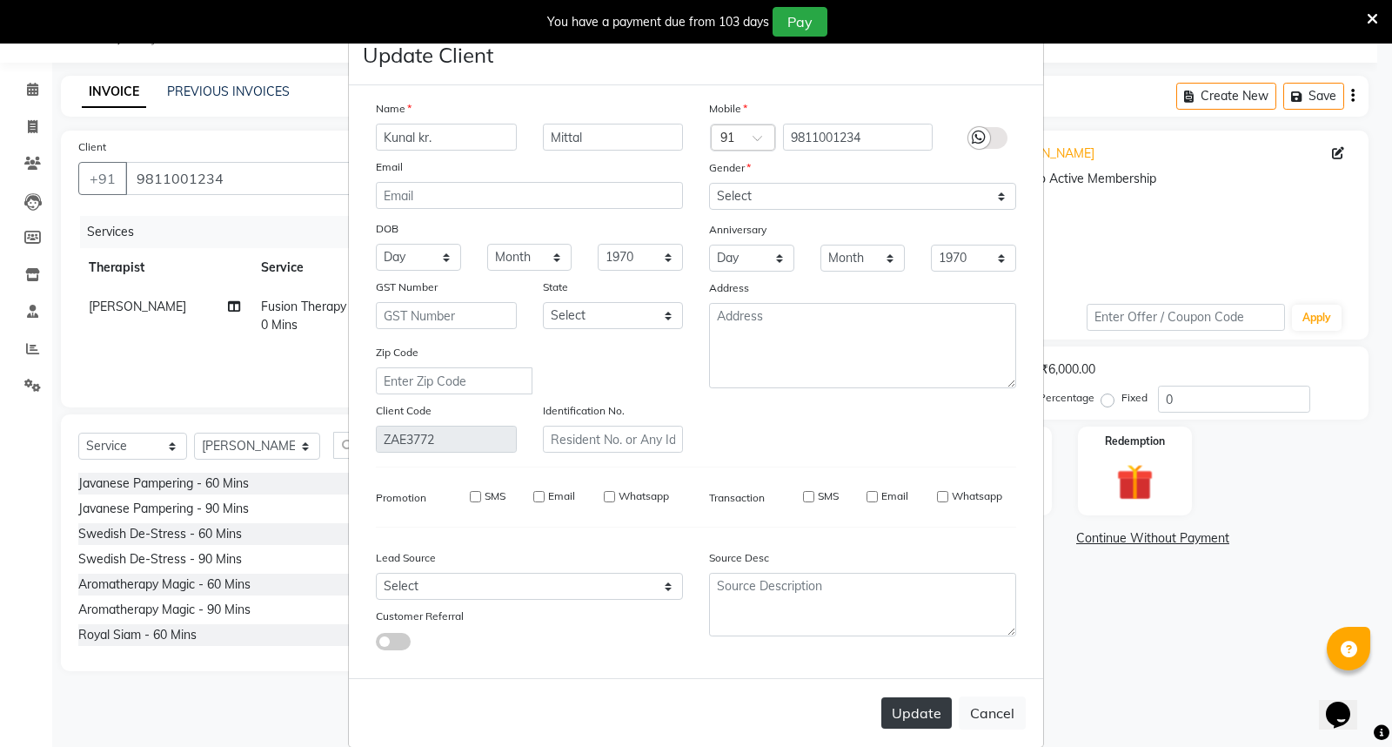
select select
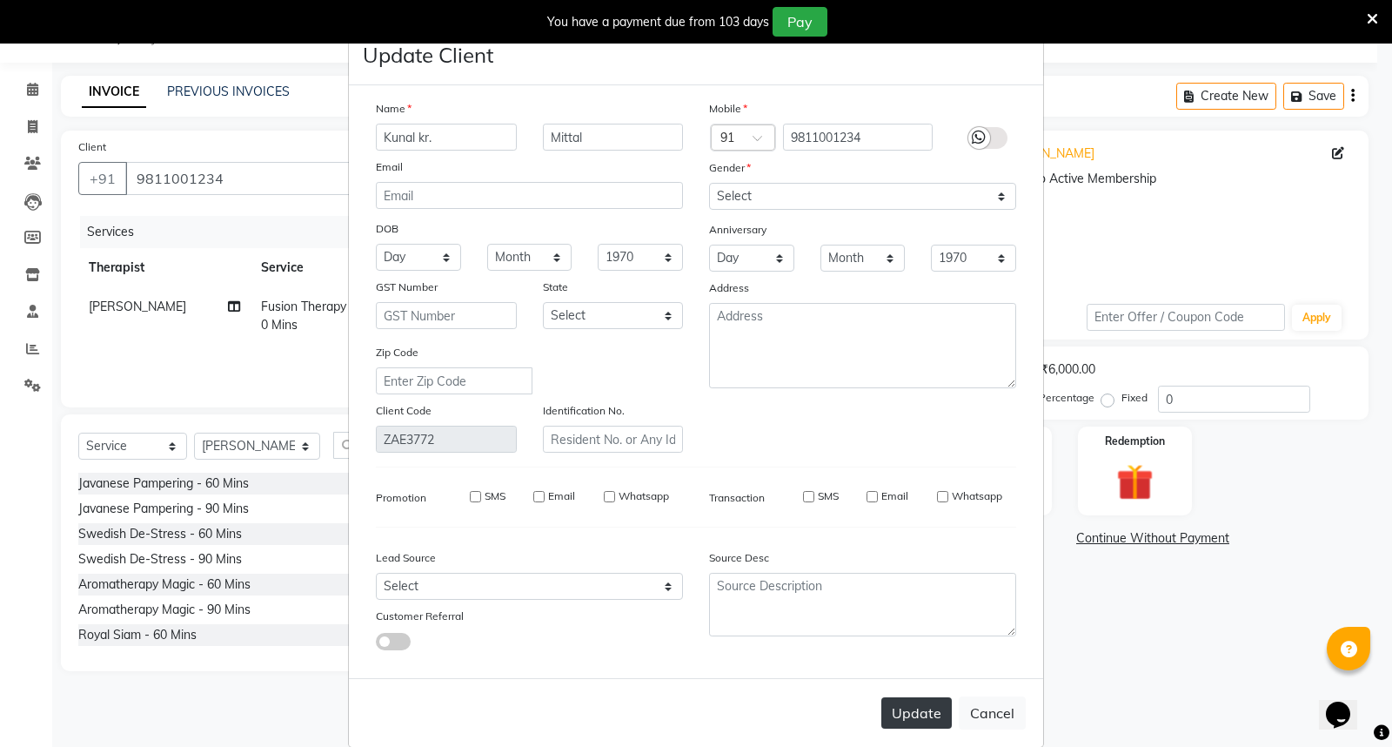
select select
checkbox input "false"
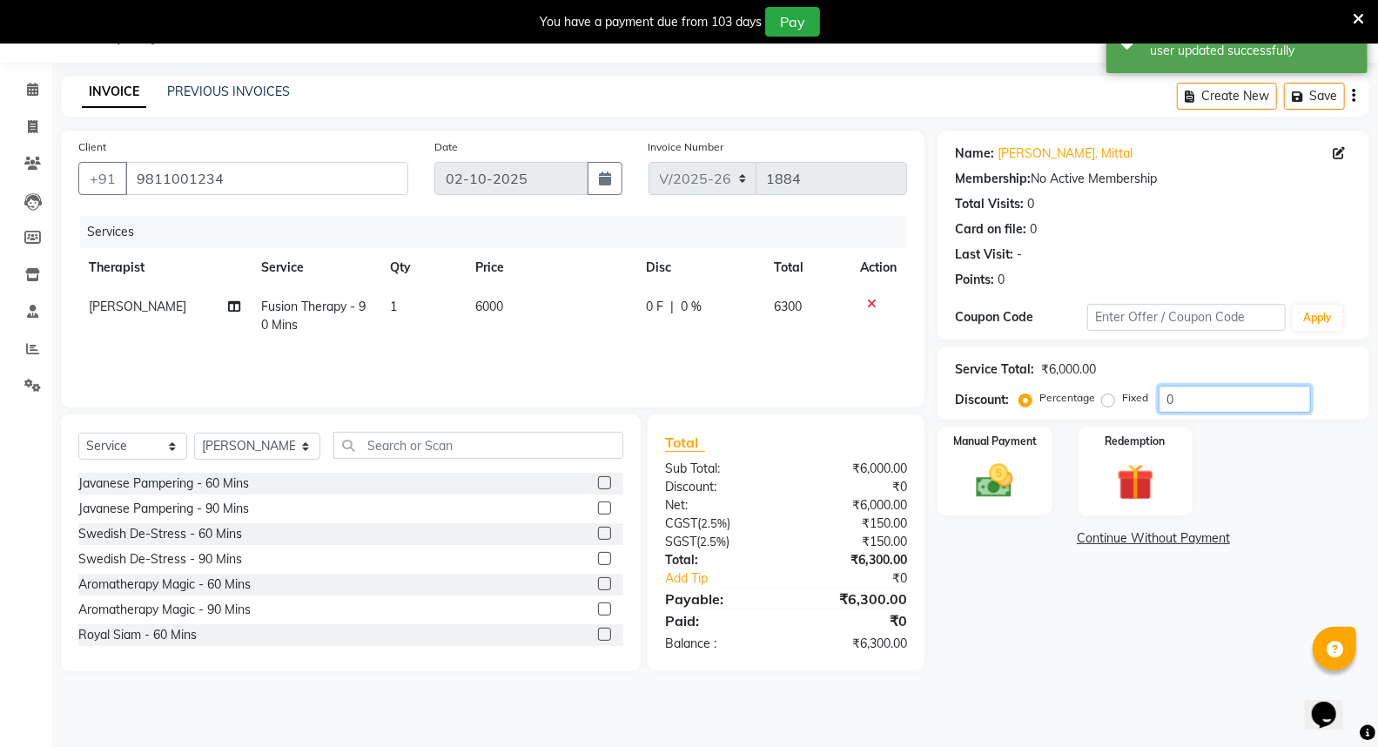
drag, startPoint x: 1191, startPoint y: 393, endPoint x: 1152, endPoint y: 393, distance: 38.3
click at [1152, 393] on div "Percentage Fixed 0" at bounding box center [1167, 399] width 288 height 27
type input "15"
click at [1001, 467] on img at bounding box center [994, 481] width 62 height 44
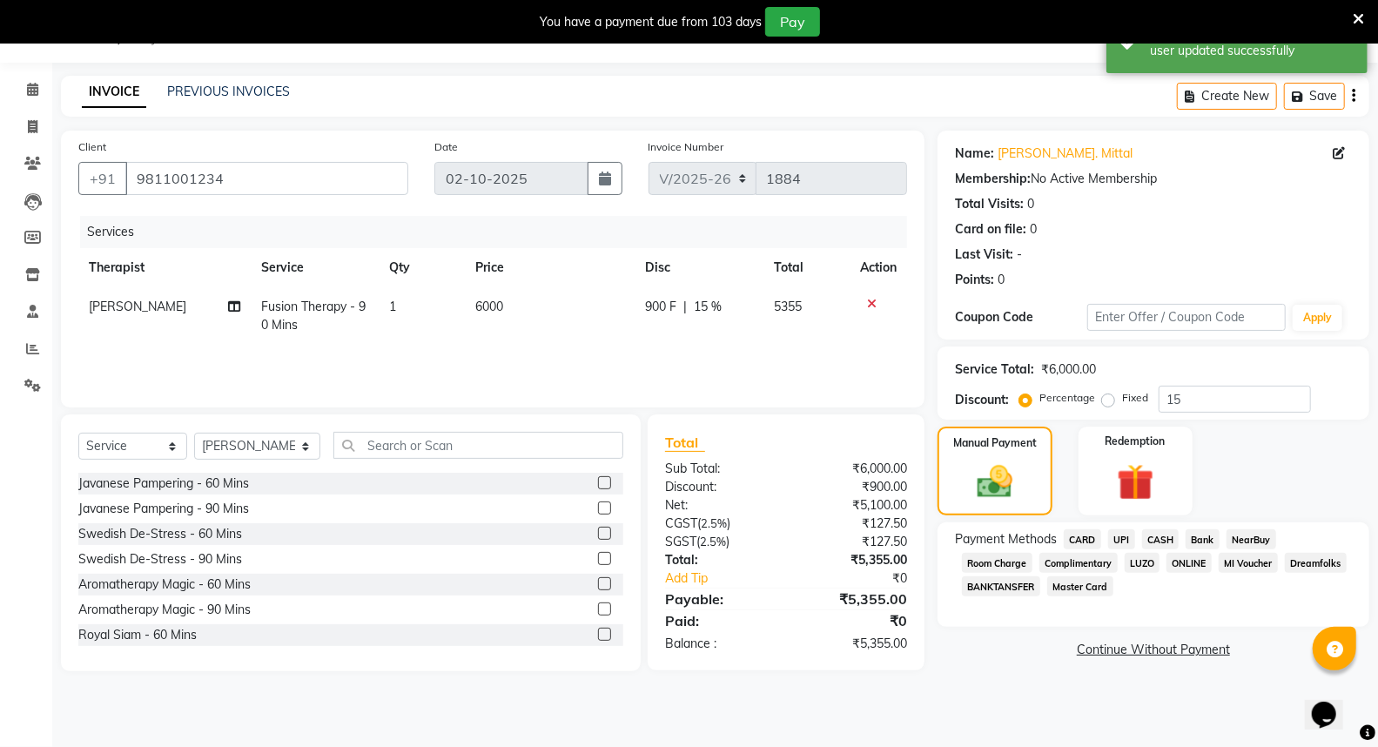
click at [1162, 535] on span "CASH" at bounding box center [1160, 539] width 37 height 20
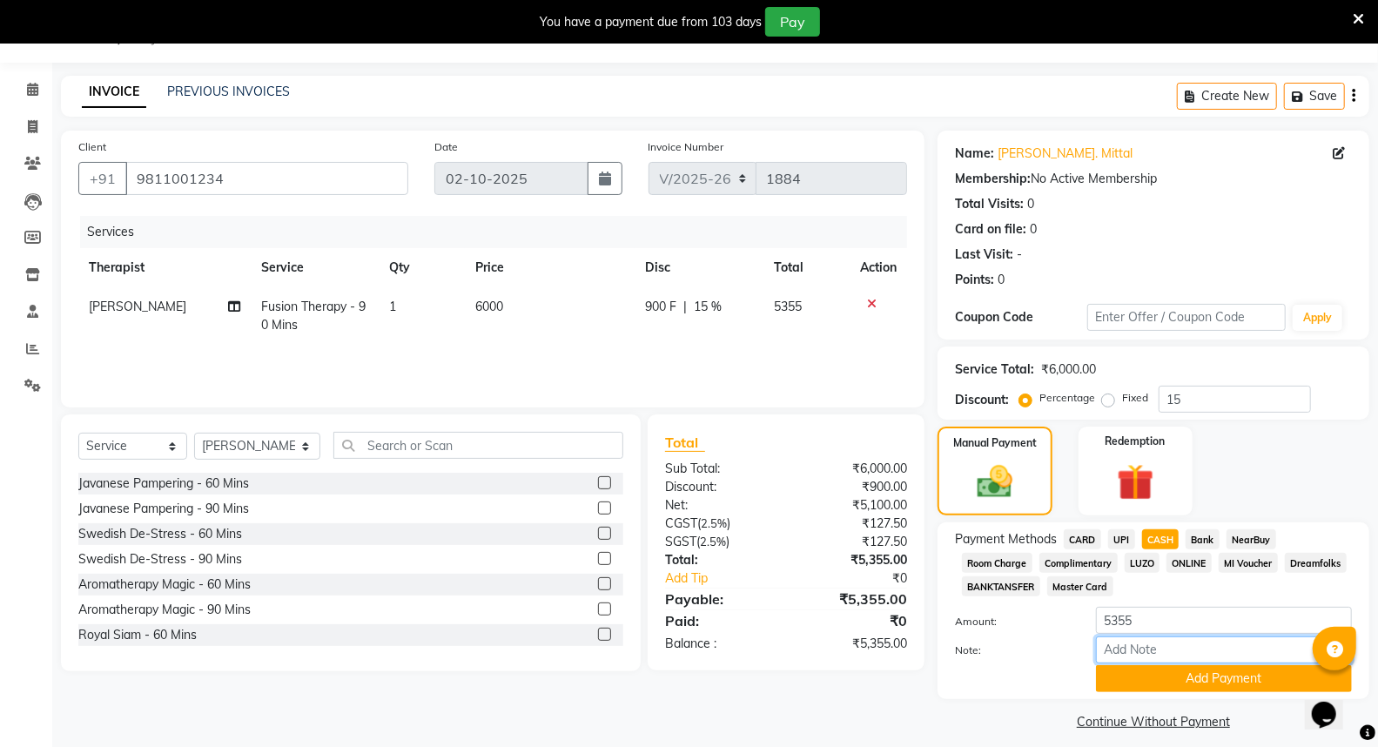
click at [1130, 653] on input "Note:" at bounding box center [1224, 649] width 256 height 27
click at [1184, 679] on button "Add Payment" at bounding box center [1224, 678] width 256 height 27
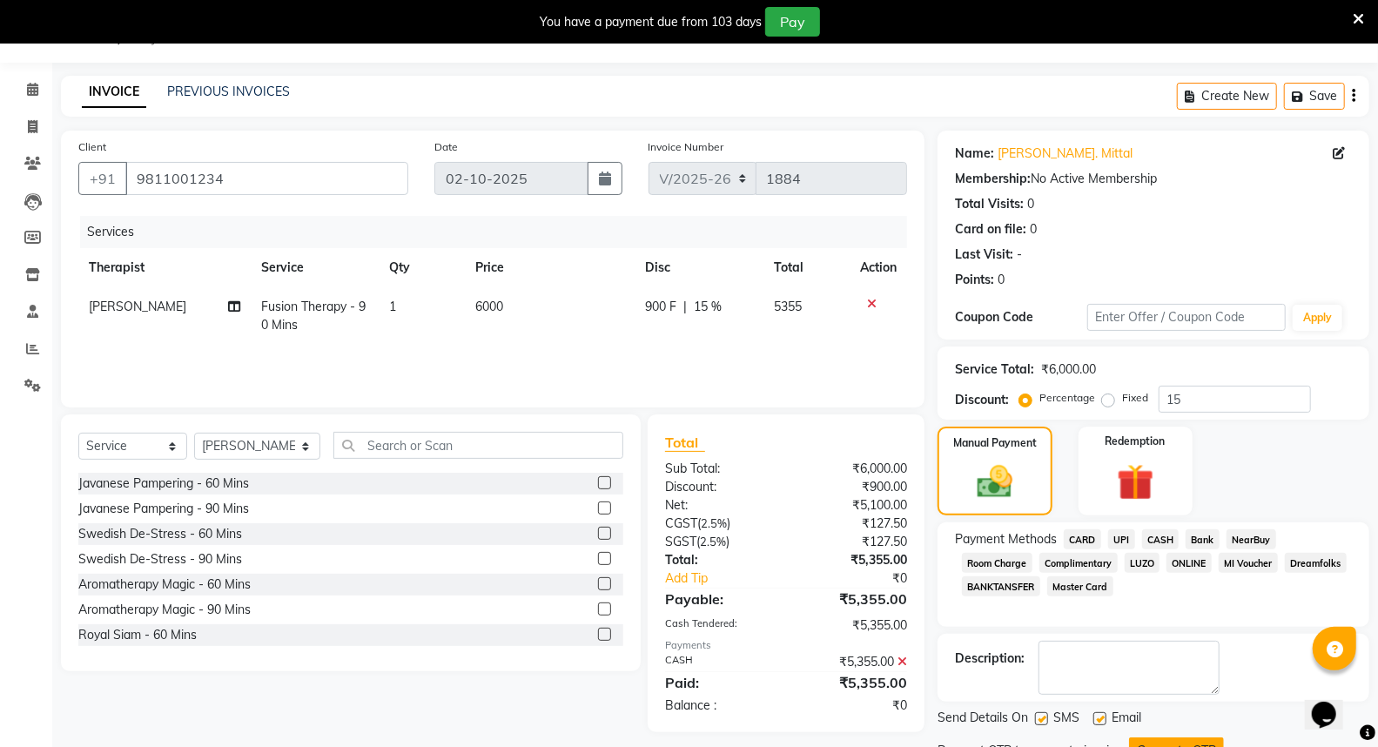
click at [1177, 737] on button "Generate OTP" at bounding box center [1176, 750] width 95 height 27
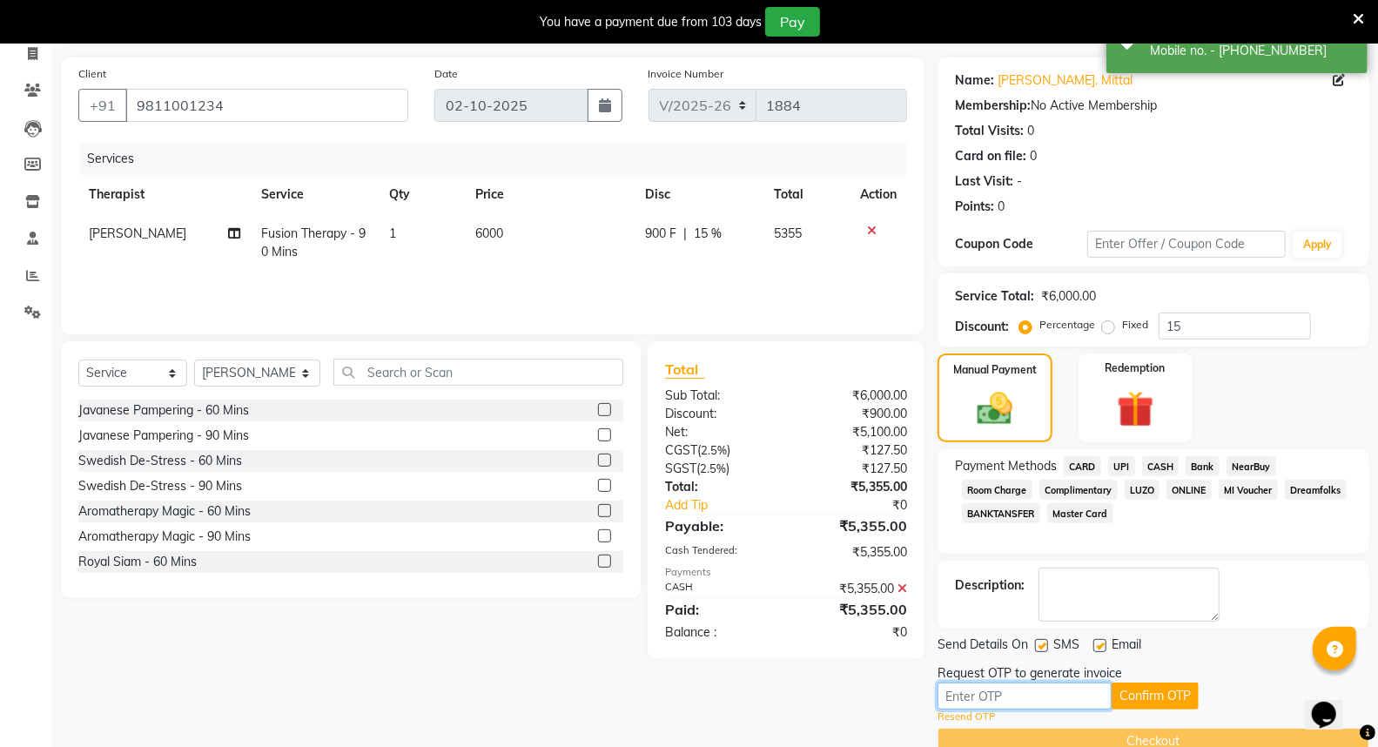
click at [1058, 698] on input "text" at bounding box center [1024, 695] width 174 height 27
click at [1167, 694] on button "Confirm OTP" at bounding box center [1154, 695] width 87 height 27
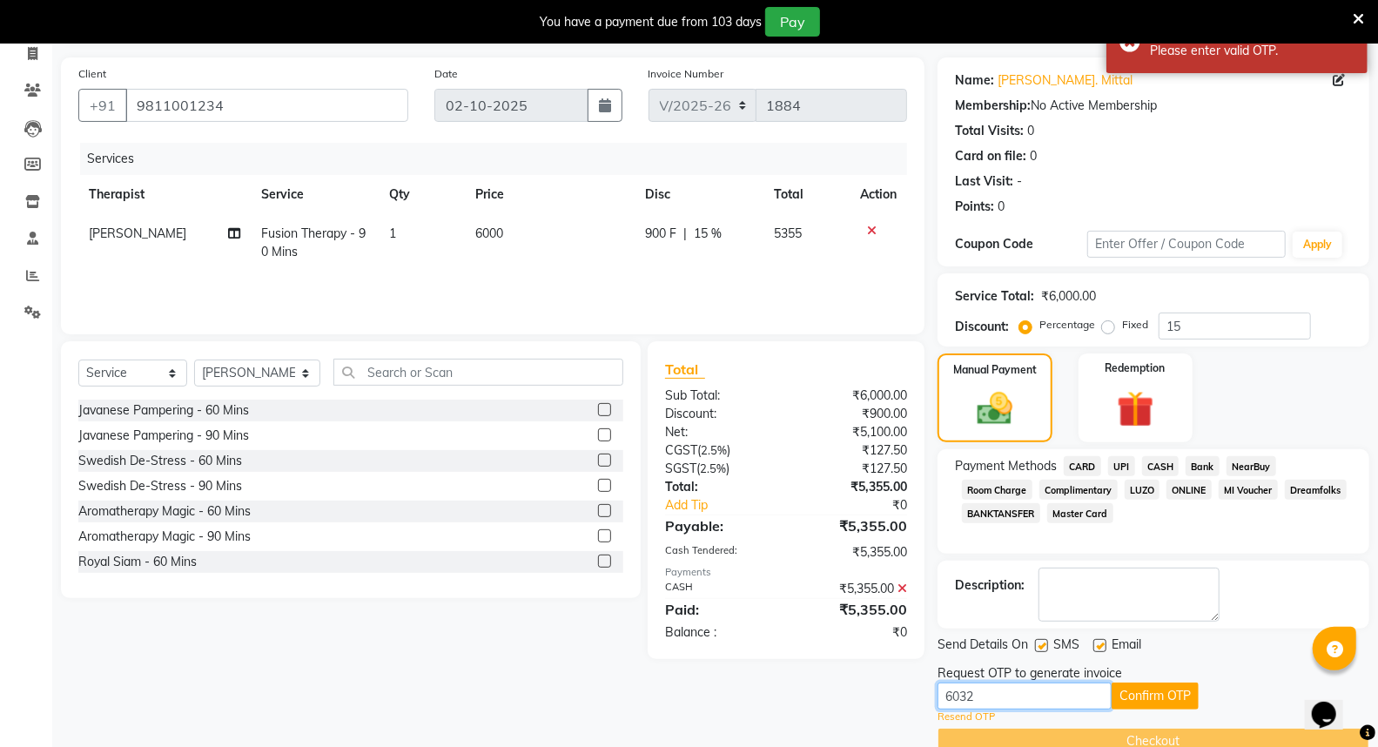
drag, startPoint x: 989, startPoint y: 696, endPoint x: 936, endPoint y: 694, distance: 53.1
click at [937, 694] on input "6032" at bounding box center [1024, 695] width 174 height 27
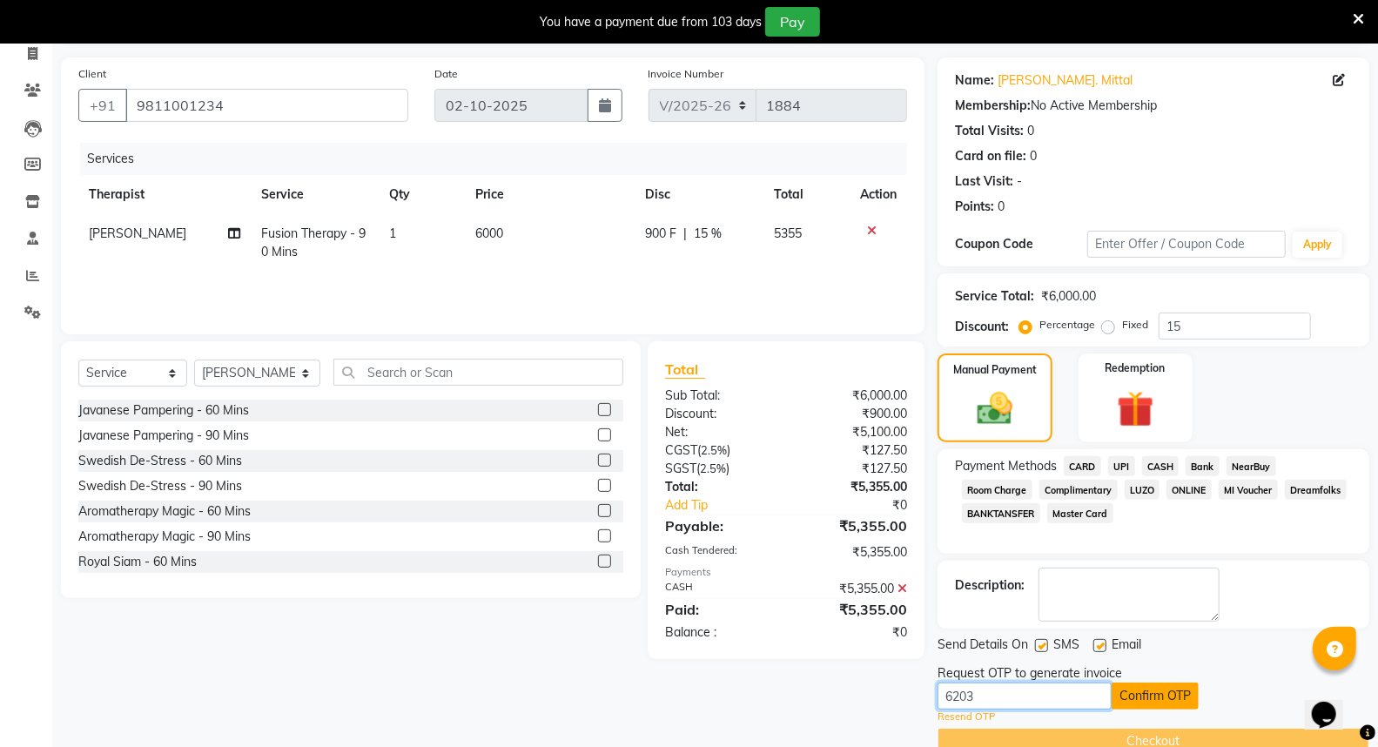
type input "6203"
click at [1164, 696] on button "Confirm OTP" at bounding box center [1154, 695] width 87 height 27
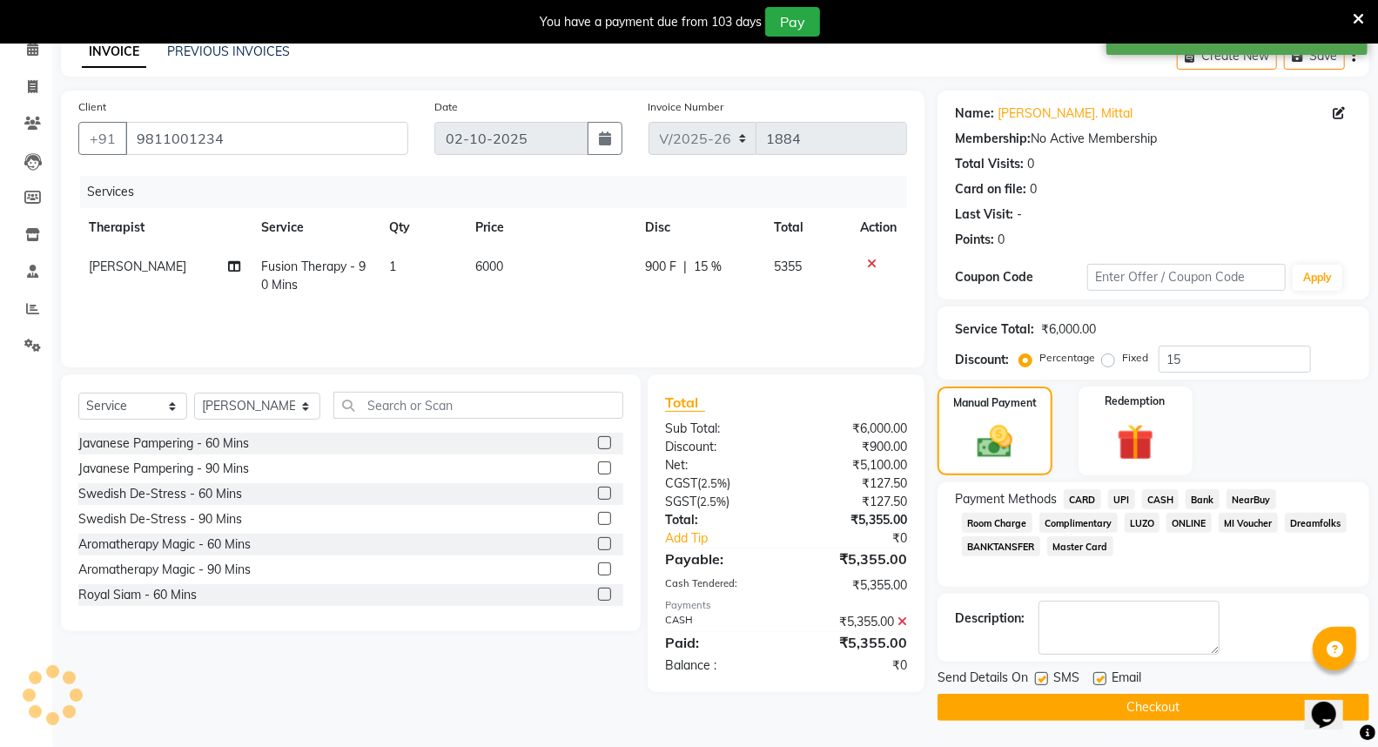
scroll to position [83, 0]
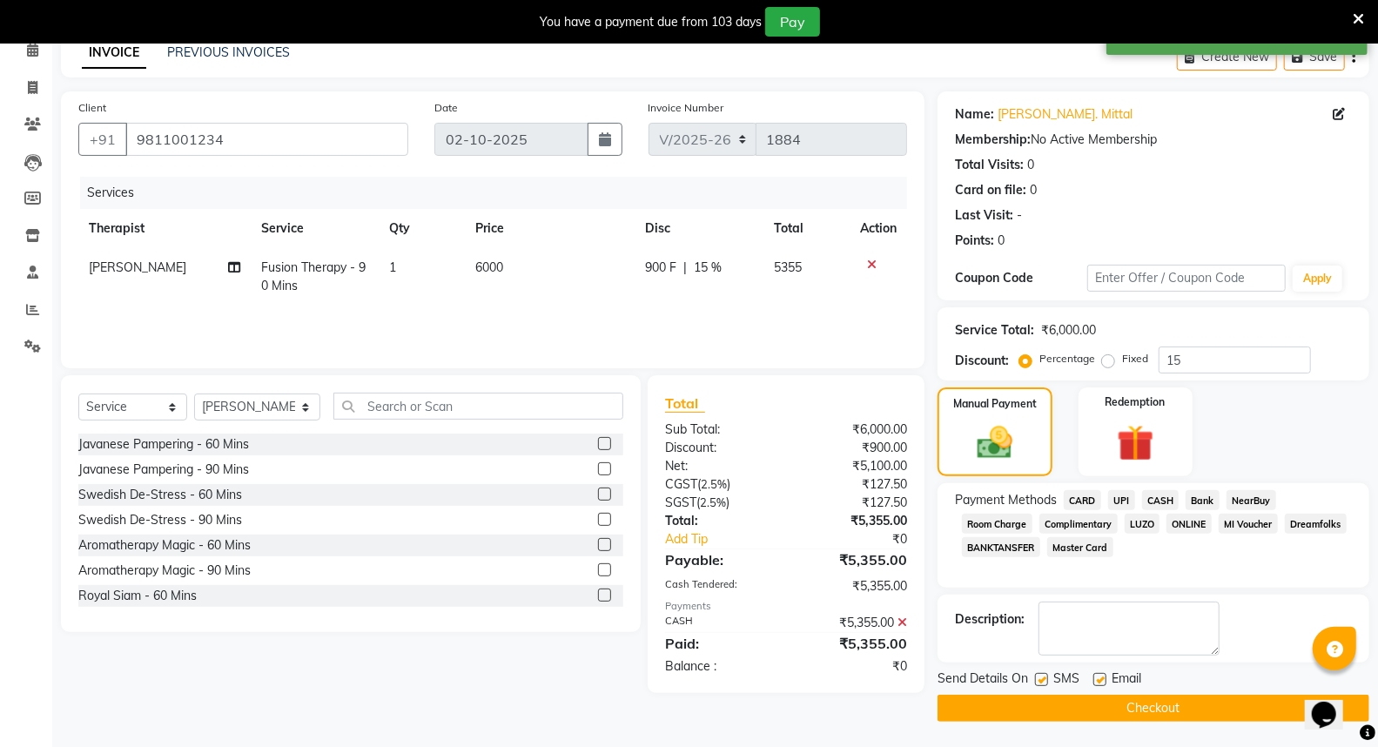
click at [1155, 706] on button "Checkout" at bounding box center [1153, 707] width 432 height 27
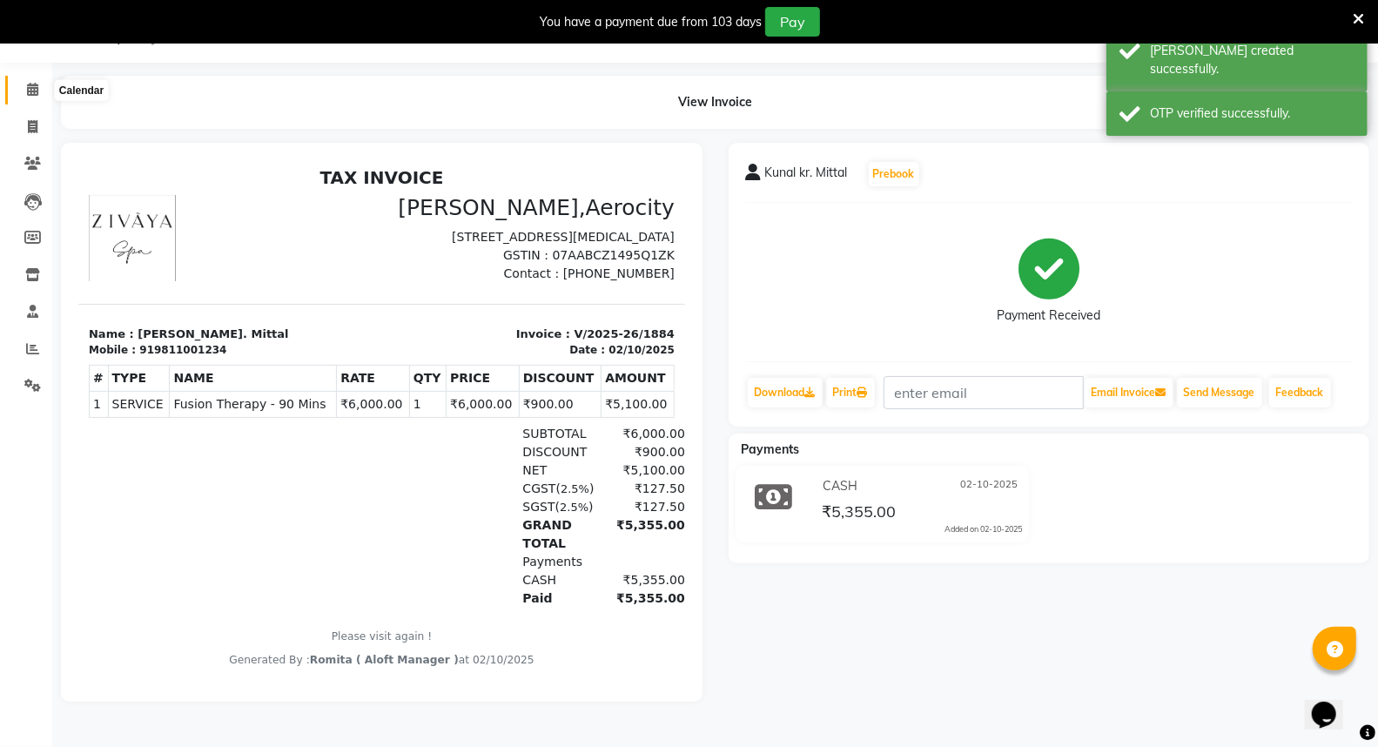
click at [30, 89] on icon at bounding box center [32, 89] width 11 height 13
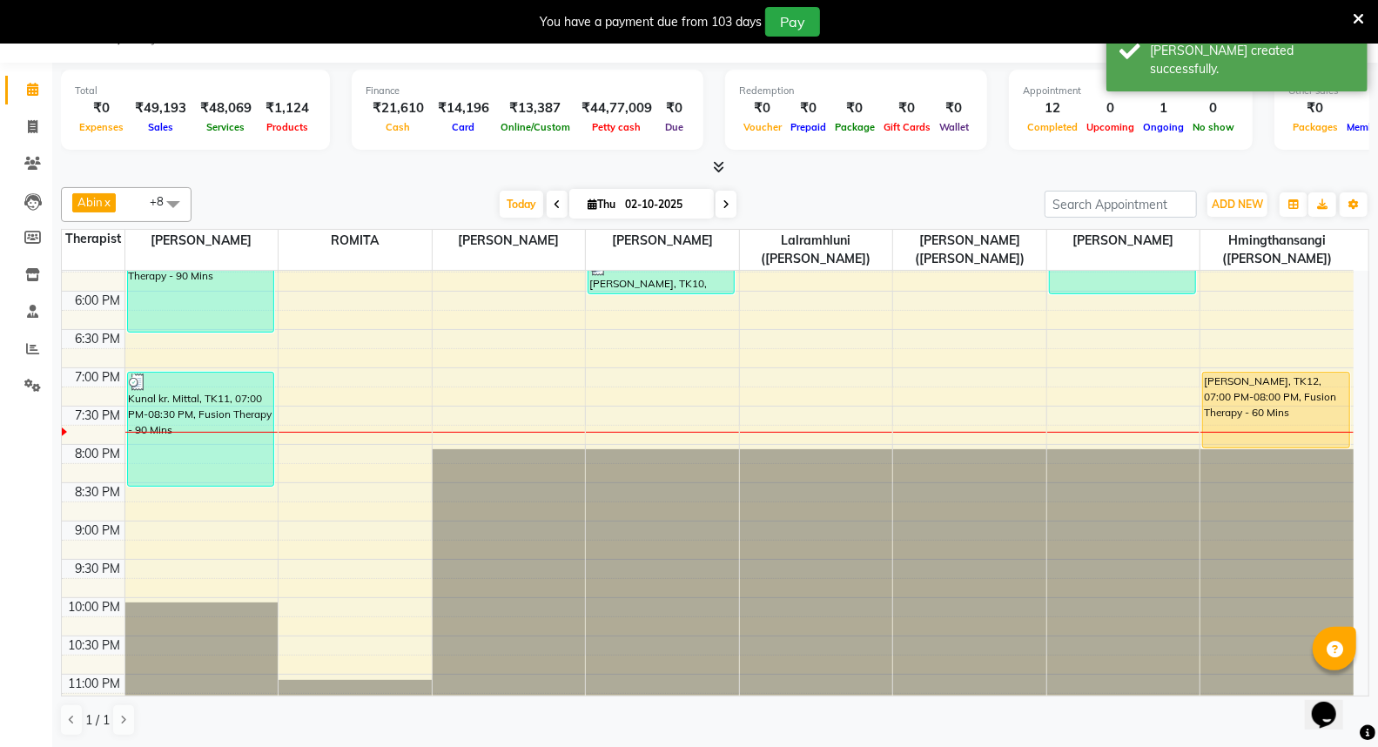
scroll to position [870, 0]
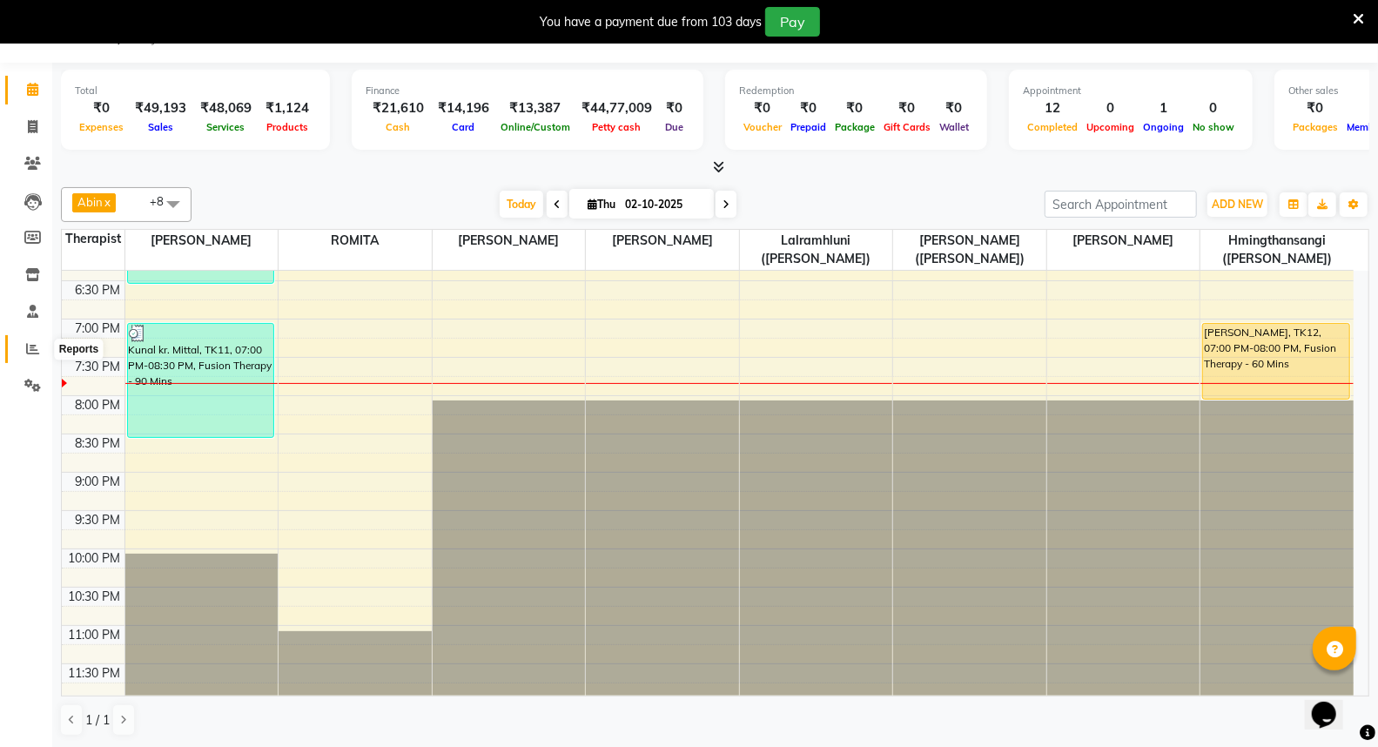
click at [35, 344] on icon at bounding box center [32, 348] width 13 height 13
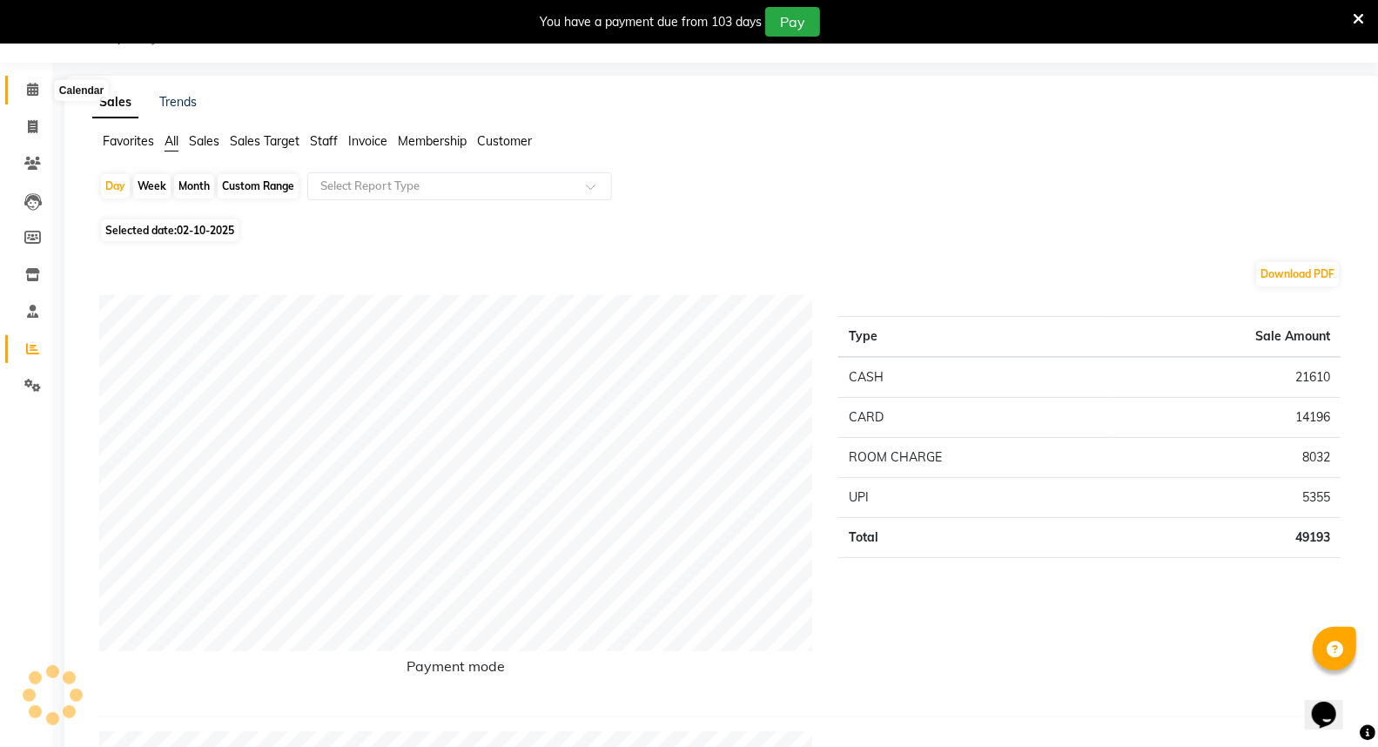
click at [29, 88] on icon at bounding box center [32, 89] width 11 height 13
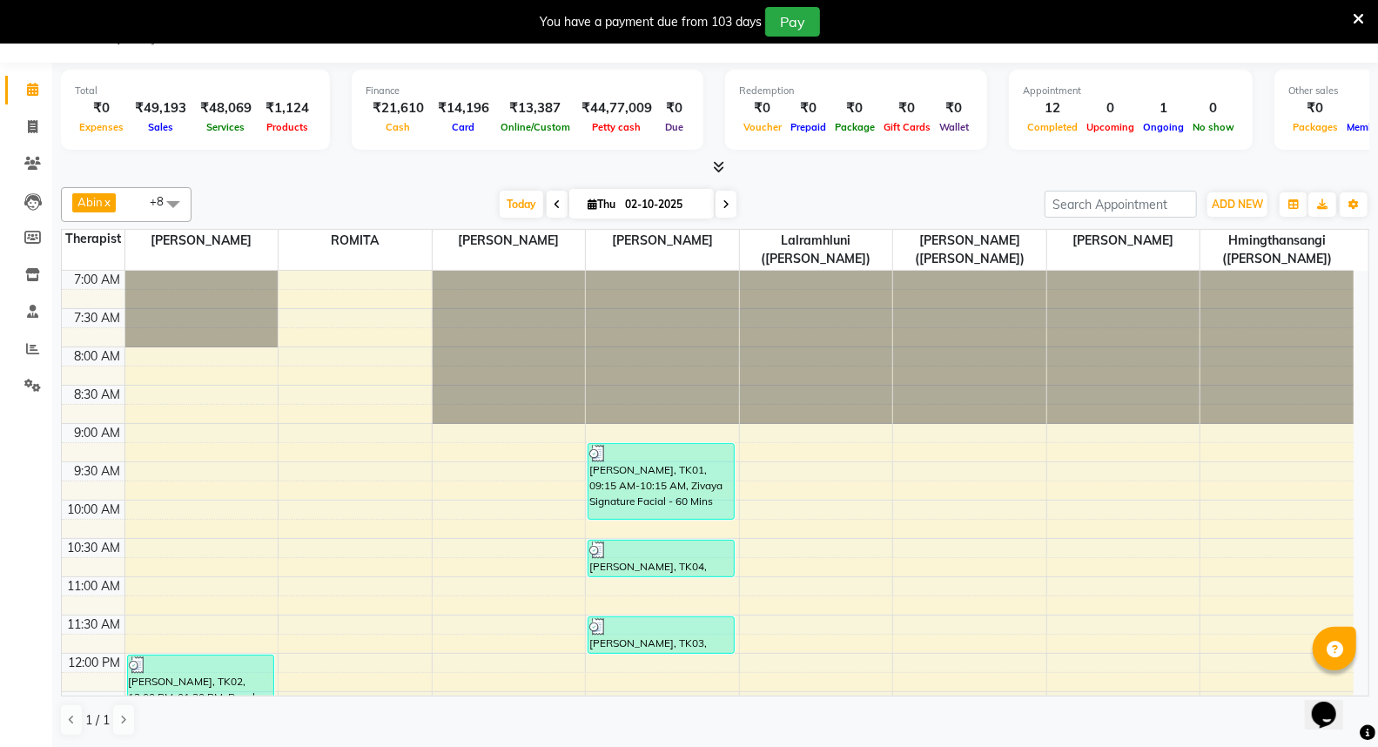
click at [717, 166] on icon at bounding box center [718, 166] width 11 height 13
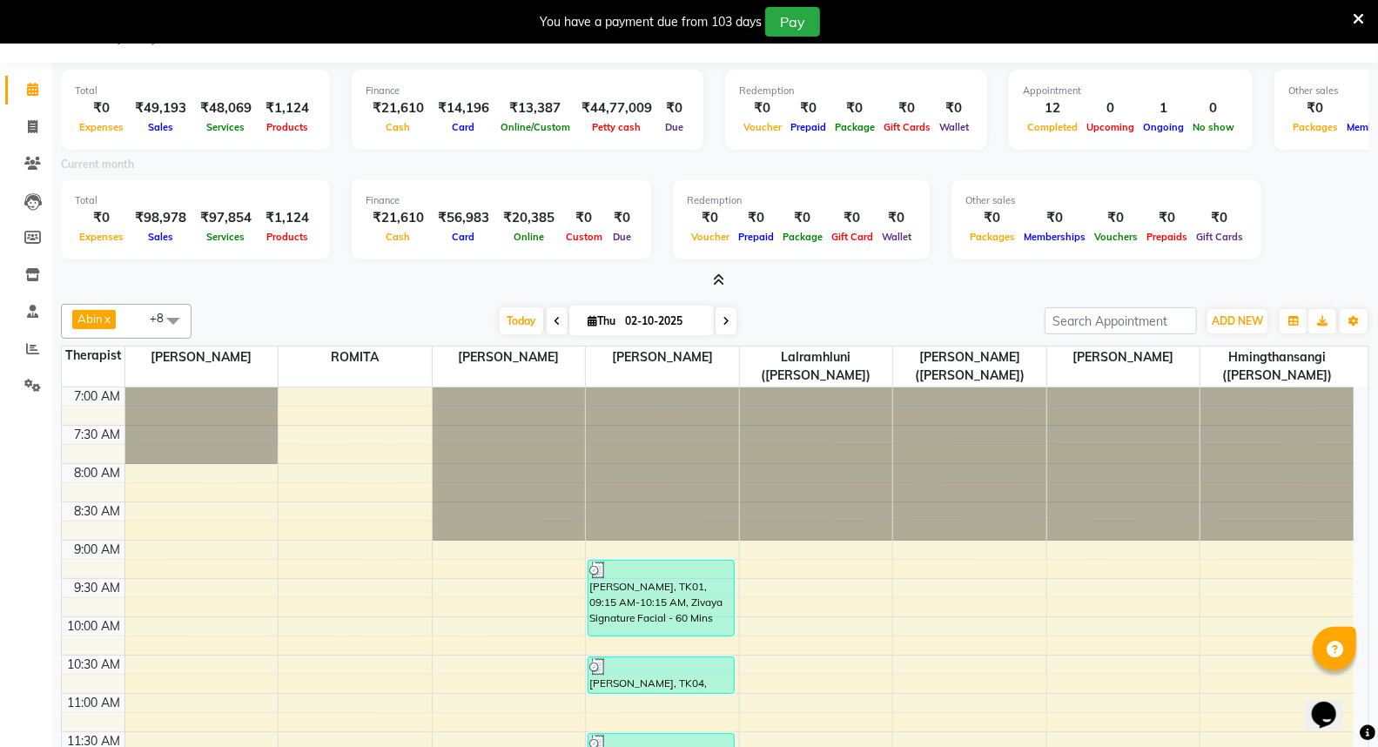
click at [719, 279] on icon at bounding box center [718, 279] width 11 height 13
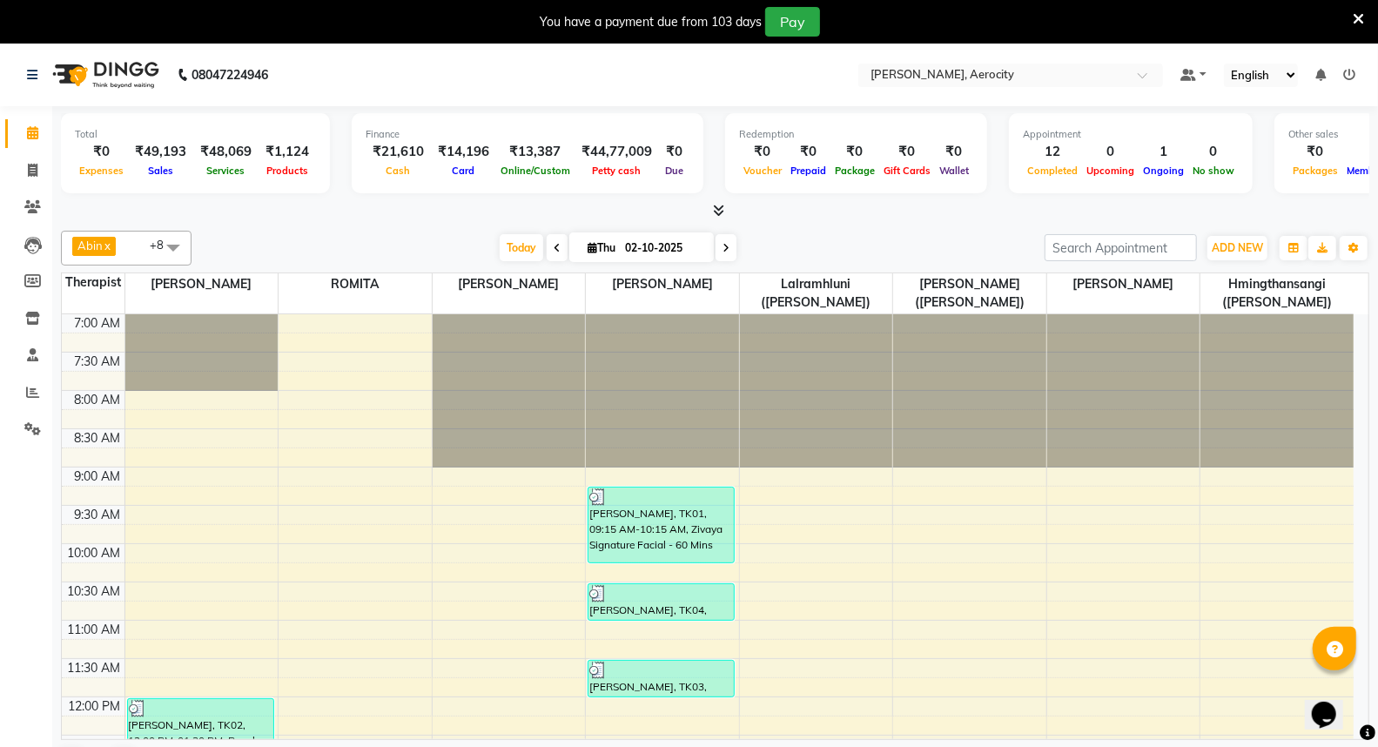
click at [1346, 75] on icon at bounding box center [1349, 75] width 12 height 12
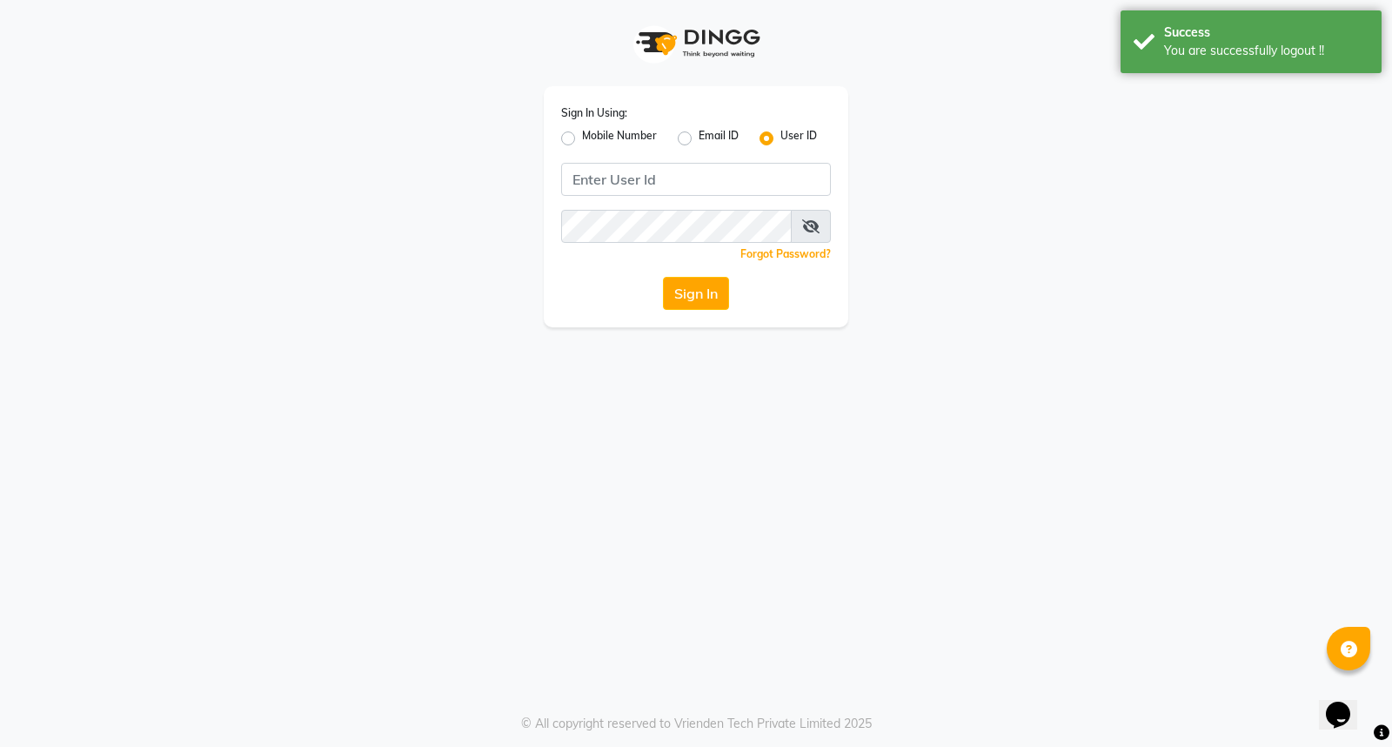
click at [582, 136] on label "Mobile Number" at bounding box center [619, 138] width 75 height 21
click at [582, 136] on input "Mobile Number" at bounding box center [587, 133] width 11 height 11
radio input "true"
radio input "false"
click at [675, 184] on input "Username" at bounding box center [725, 179] width 211 height 33
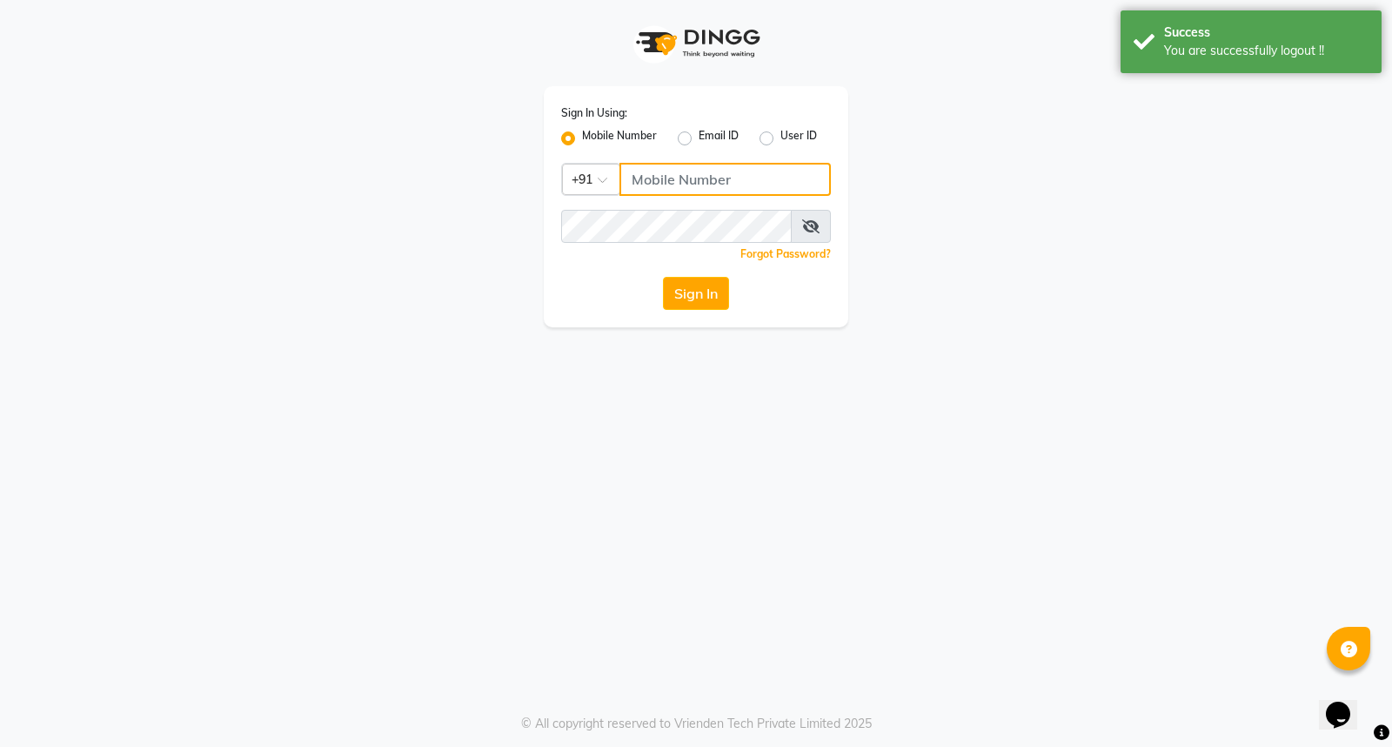
type input "9"
drag, startPoint x: 740, startPoint y: 169, endPoint x: 609, endPoint y: 178, distance: 130.9
click at [609, 178] on div "Country Code × [PHONE_NUMBER]" at bounding box center [696, 179] width 270 height 33
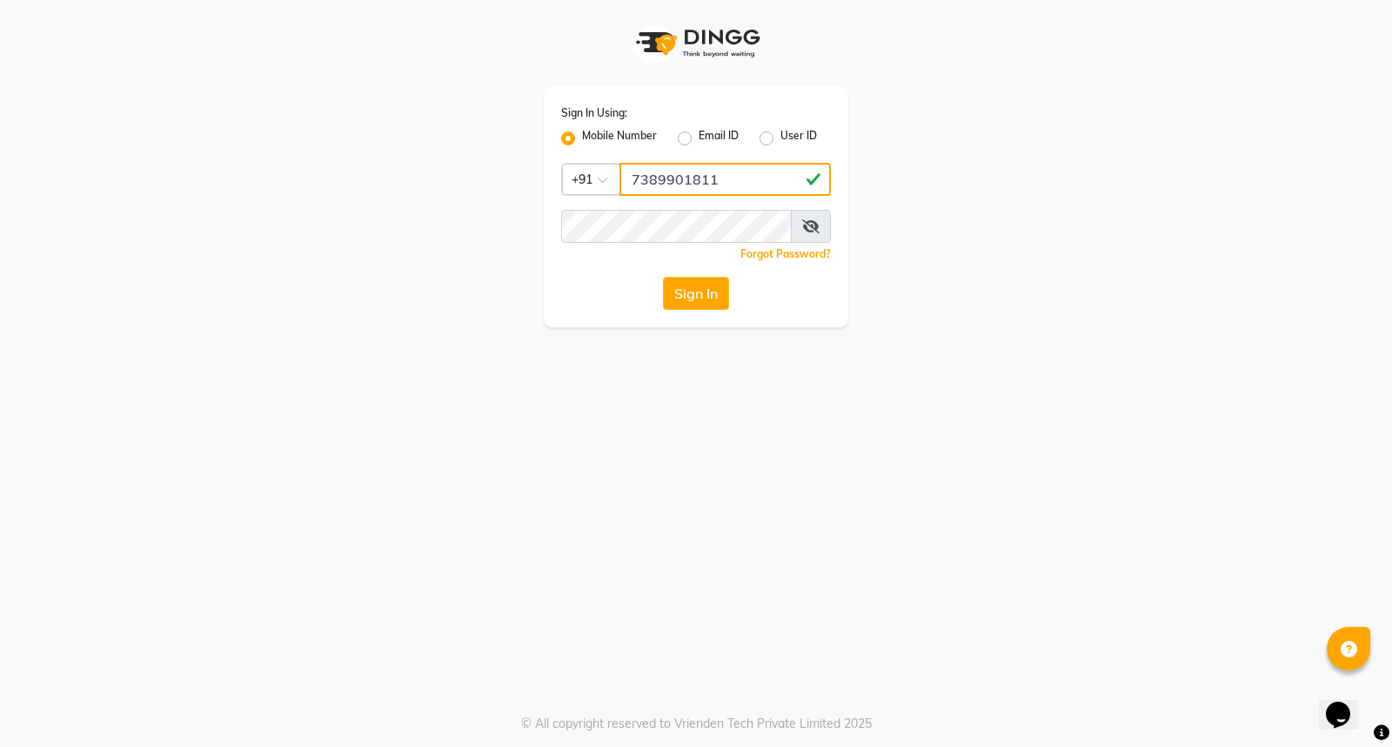
type input "7389901811"
click at [707, 298] on button "Sign In" at bounding box center [696, 293] width 66 height 33
